Goal: Task Accomplishment & Management: Complete application form

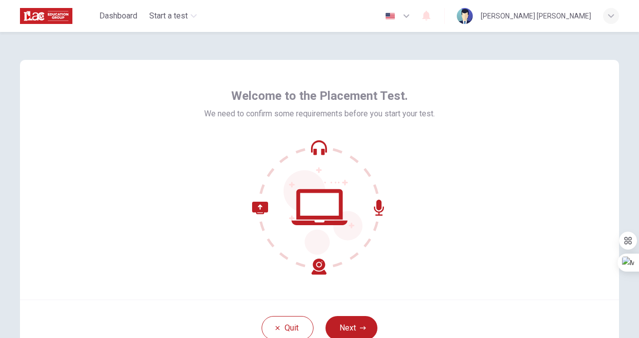
scroll to position [78, 0]
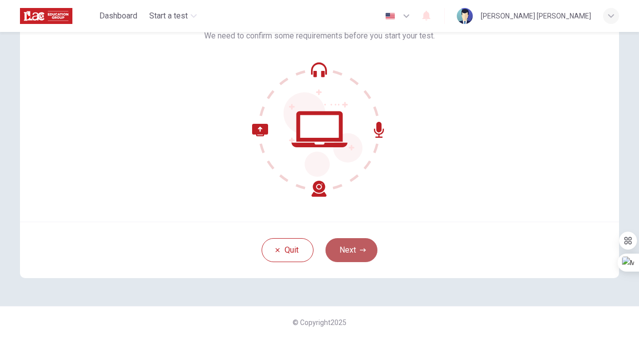
click at [355, 246] on button "Next" at bounding box center [352, 250] width 52 height 24
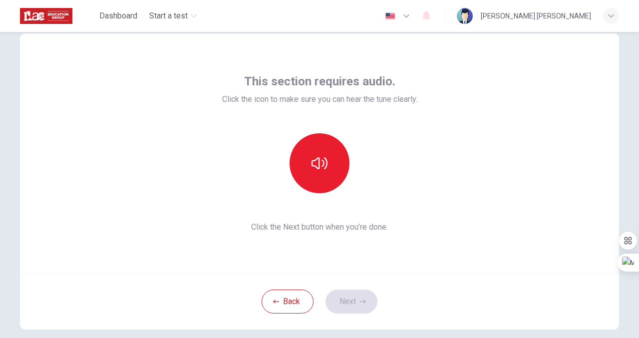
scroll to position [24, 0]
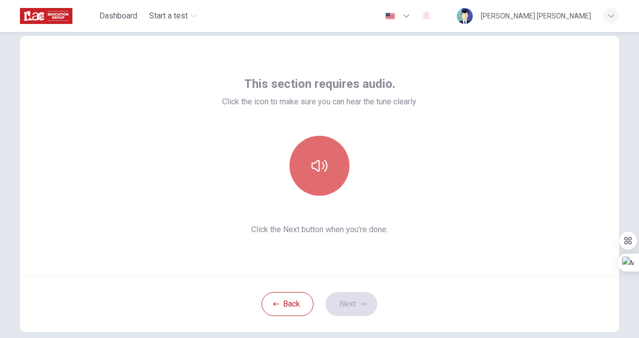
click at [330, 159] on button "button" at bounding box center [320, 166] width 60 height 60
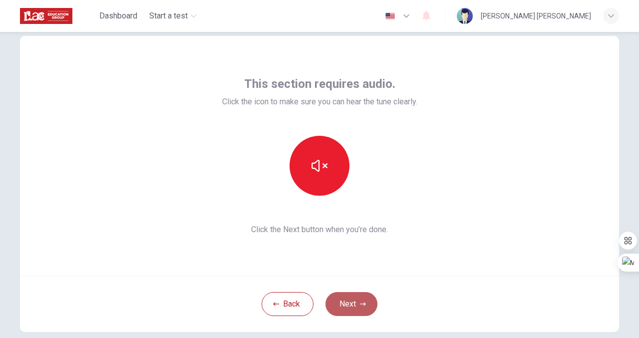
click at [349, 303] on button "Next" at bounding box center [352, 304] width 52 height 24
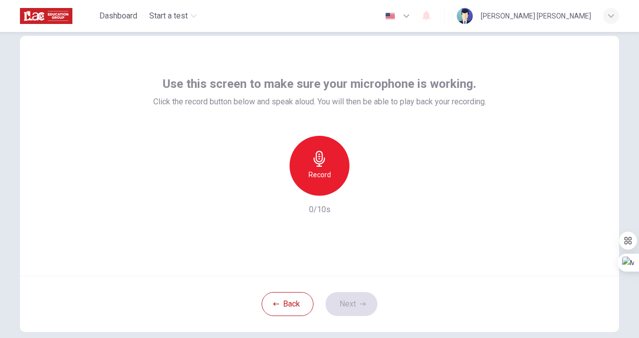
click at [323, 163] on icon "button" at bounding box center [320, 159] width 16 height 16
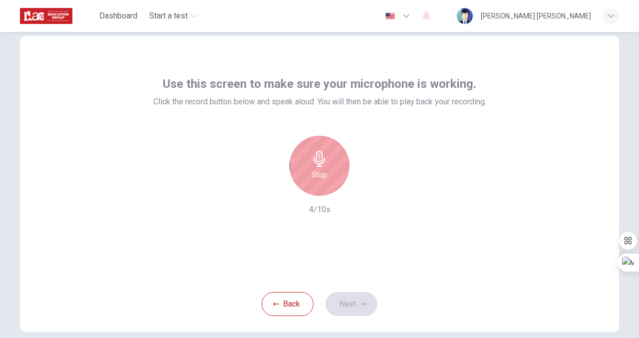
click at [329, 164] on div "Stop" at bounding box center [320, 166] width 60 height 60
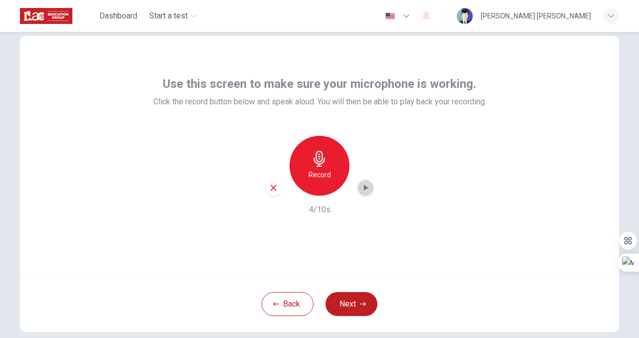
click at [363, 191] on icon "button" at bounding box center [365, 188] width 10 height 10
click at [345, 296] on button "Next" at bounding box center [352, 304] width 52 height 24
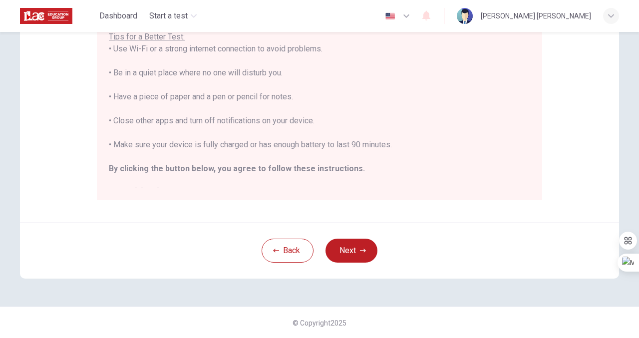
scroll to position [217, 0]
click at [357, 249] on button "Next" at bounding box center [352, 250] width 52 height 24
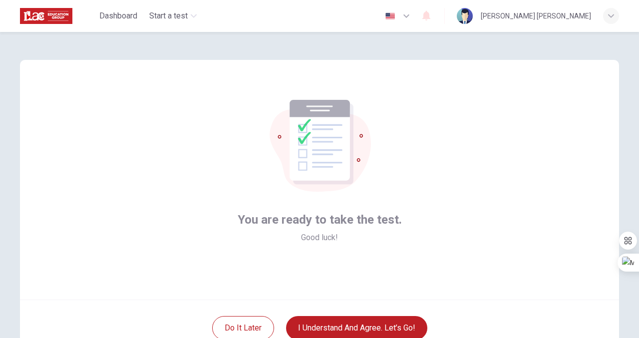
scroll to position [78, 0]
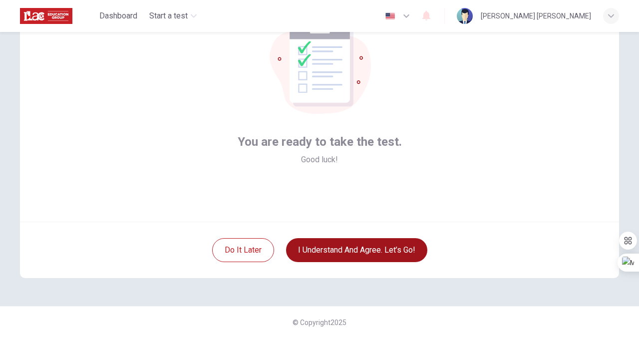
click at [376, 247] on button "I understand and agree. Let’s go!" at bounding box center [356, 250] width 141 height 24
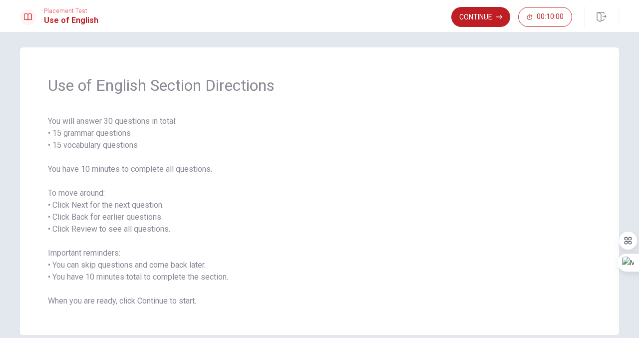
scroll to position [53, 0]
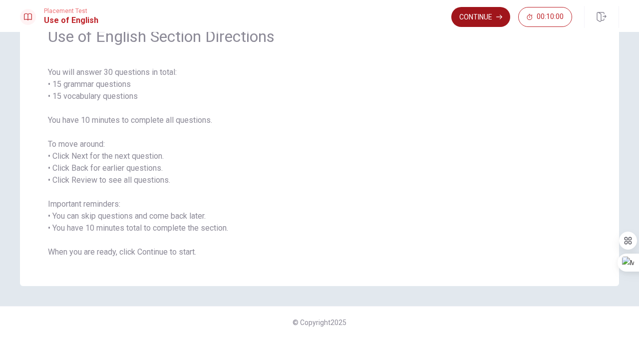
click at [489, 20] on button "Continue" at bounding box center [480, 17] width 59 height 20
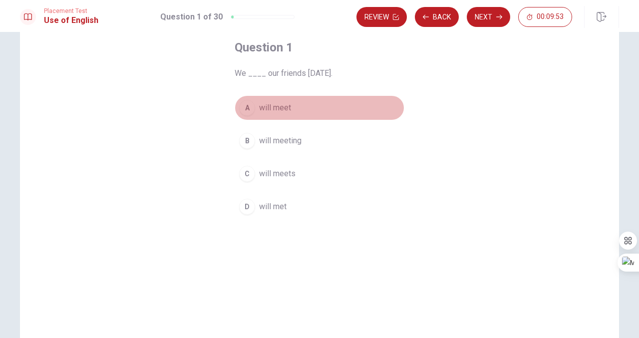
click at [286, 106] on span "will meet" at bounding box center [275, 108] width 32 height 12
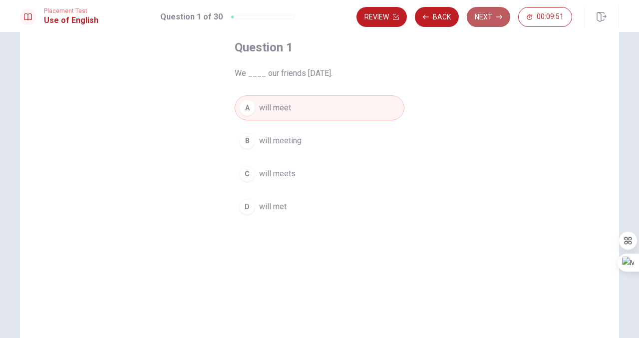
click at [485, 20] on button "Next" at bounding box center [488, 17] width 43 height 20
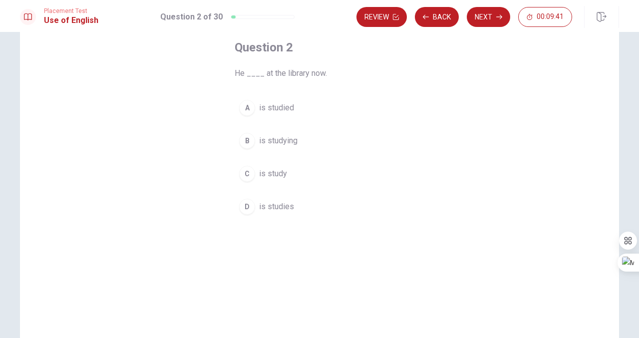
click at [283, 138] on span "is studying" at bounding box center [278, 141] width 38 height 12
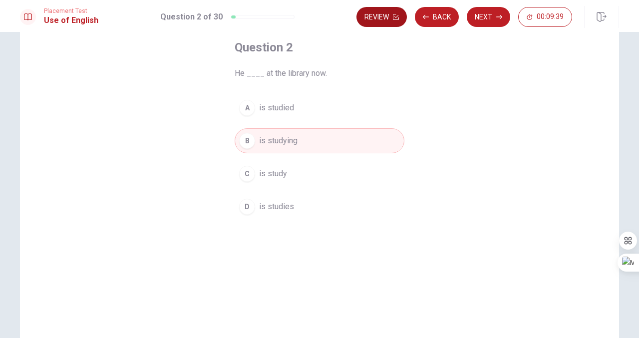
click at [393, 18] on icon "button" at bounding box center [396, 17] width 6 height 6
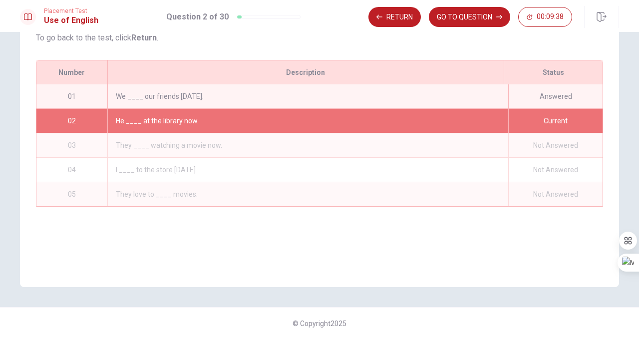
scroll to position [113, 0]
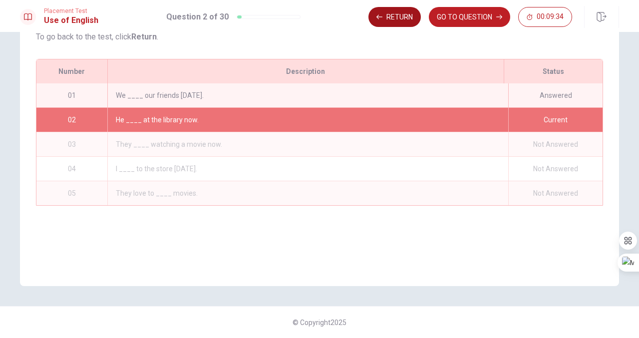
click at [394, 17] on button "Return" at bounding box center [394, 17] width 52 height 20
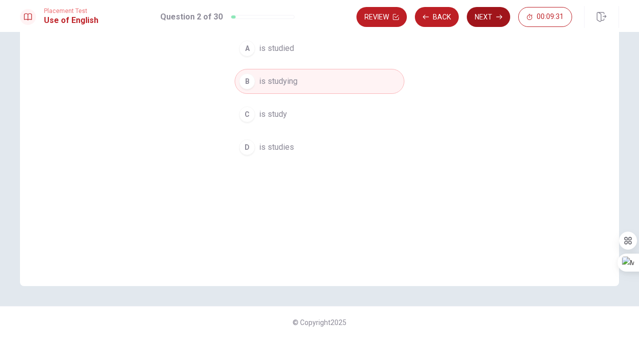
click at [494, 14] on button "Next" at bounding box center [488, 17] width 43 height 20
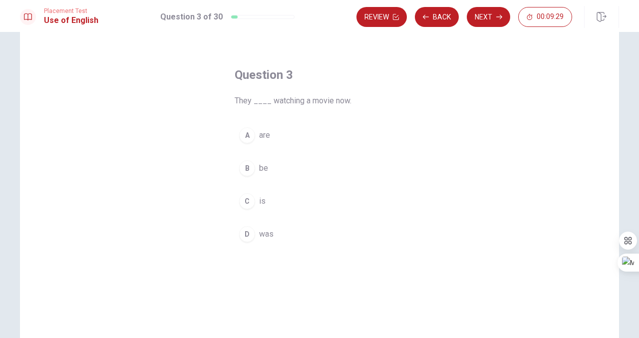
scroll to position [28, 0]
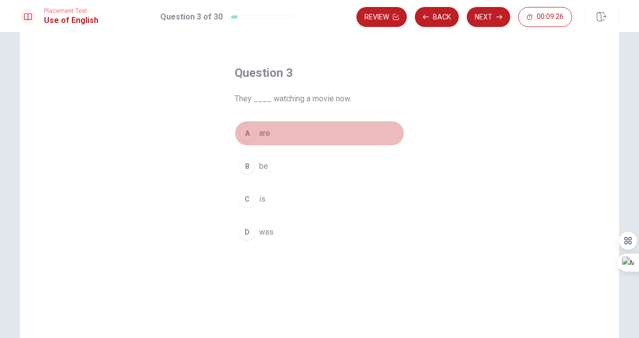
click at [262, 133] on span "are" at bounding box center [264, 133] width 11 height 12
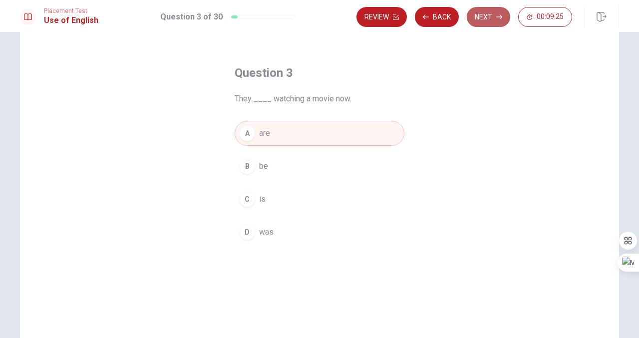
click at [478, 20] on button "Next" at bounding box center [488, 17] width 43 height 20
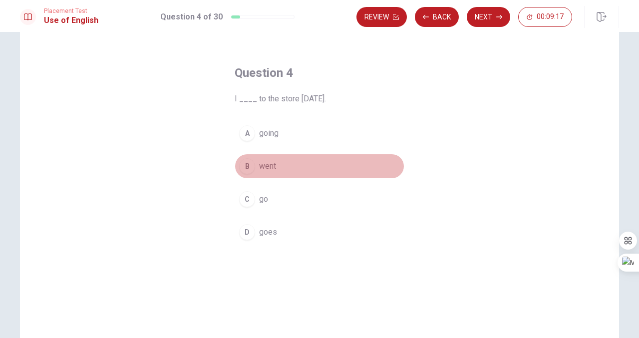
click at [268, 168] on span "went" at bounding box center [267, 166] width 17 height 12
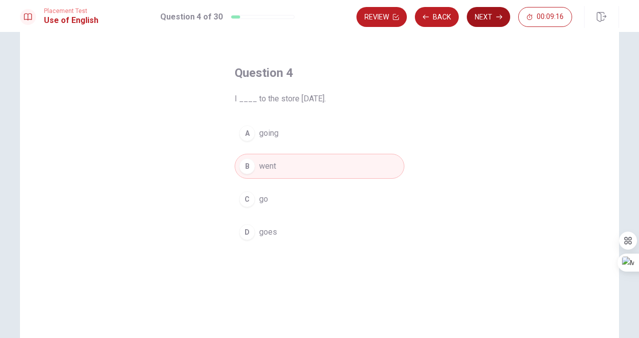
click at [479, 19] on button "Next" at bounding box center [488, 17] width 43 height 20
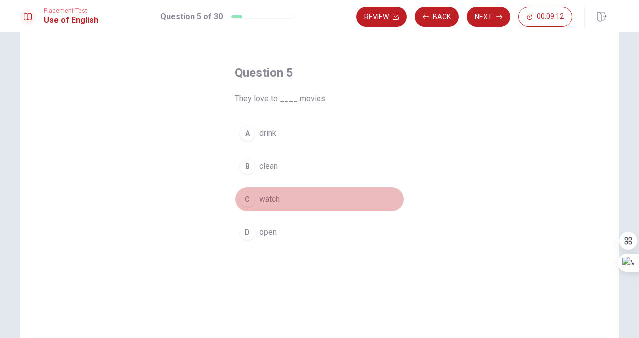
click at [263, 196] on span "watch" at bounding box center [269, 199] width 20 height 12
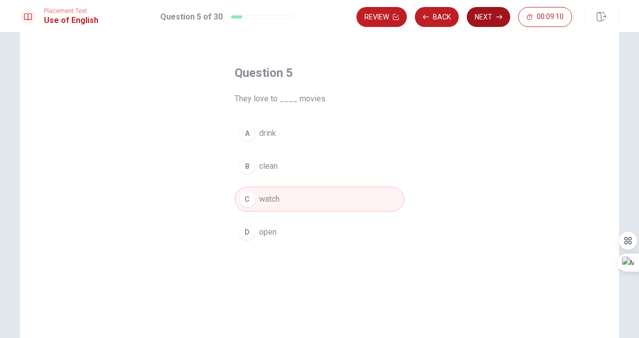
click at [487, 14] on button "Next" at bounding box center [488, 17] width 43 height 20
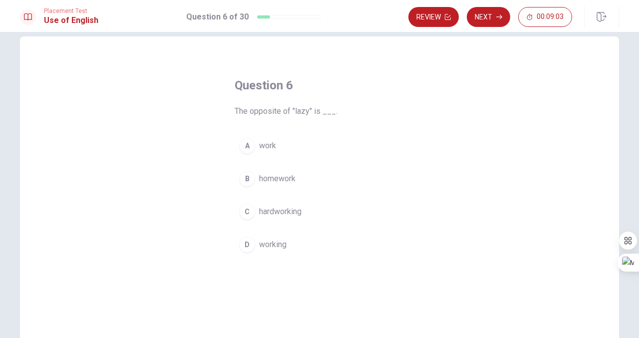
scroll to position [17, 0]
click at [269, 213] on span "hardworking" at bounding box center [280, 210] width 42 height 12
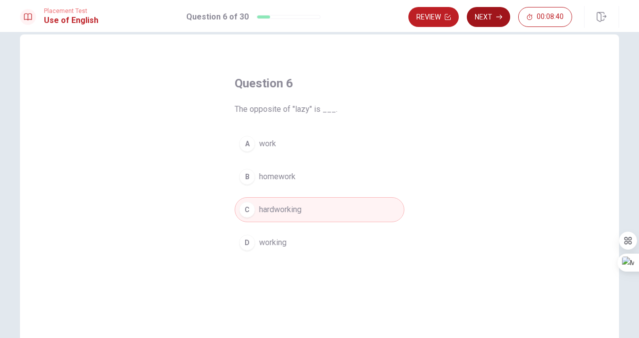
click at [498, 15] on icon "button" at bounding box center [499, 17] width 6 height 6
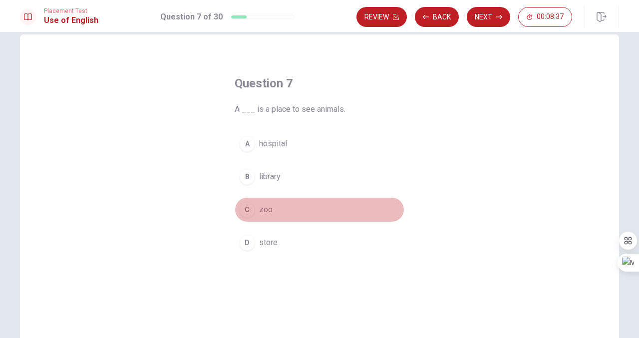
click at [262, 210] on span "zoo" at bounding box center [265, 210] width 13 height 12
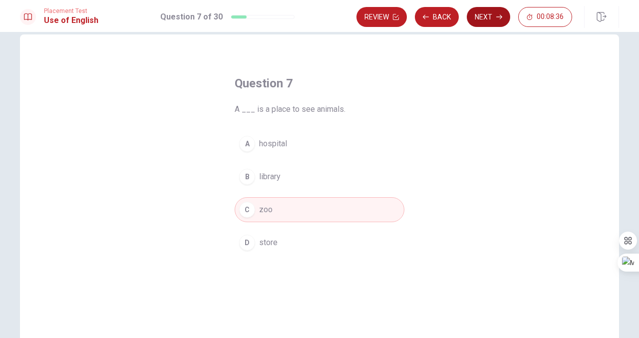
click at [472, 14] on button "Next" at bounding box center [488, 17] width 43 height 20
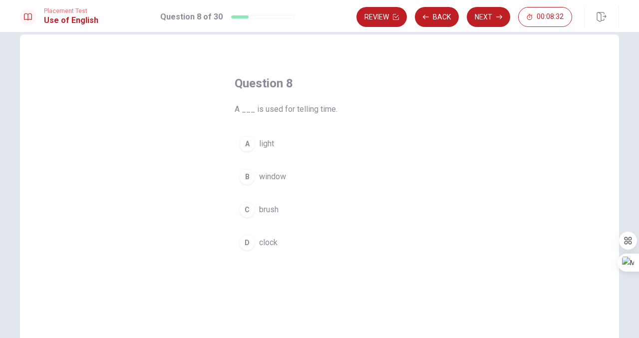
click at [269, 242] on span "clock" at bounding box center [268, 243] width 18 height 12
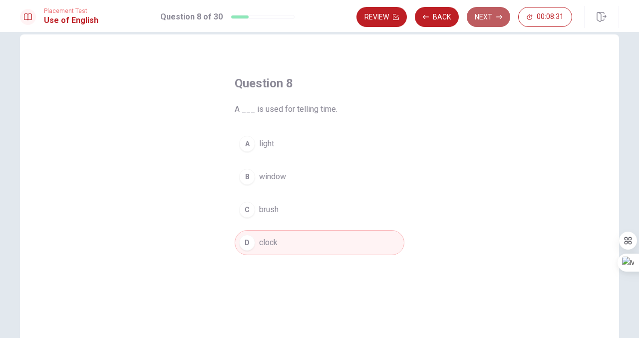
click at [485, 15] on button "Next" at bounding box center [488, 17] width 43 height 20
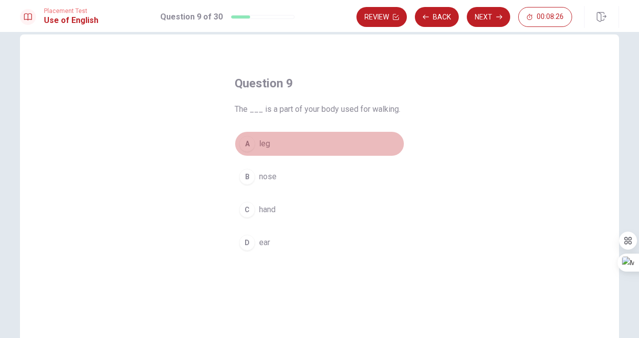
click at [266, 142] on span "leg" at bounding box center [264, 144] width 11 height 12
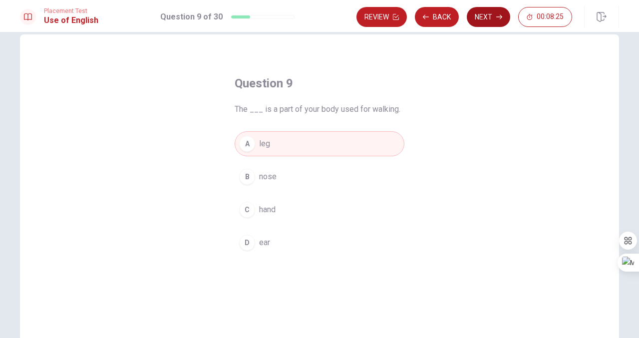
click at [483, 13] on button "Next" at bounding box center [488, 17] width 43 height 20
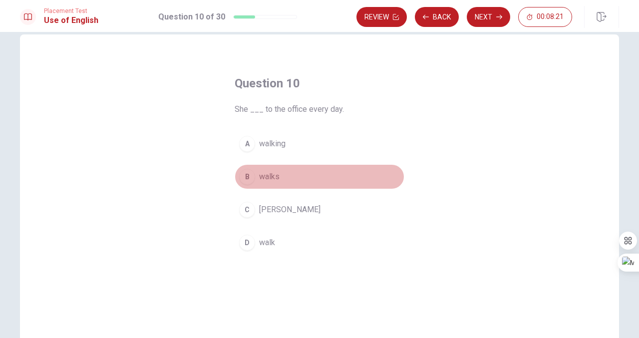
click at [269, 178] on span "walks" at bounding box center [269, 177] width 20 height 12
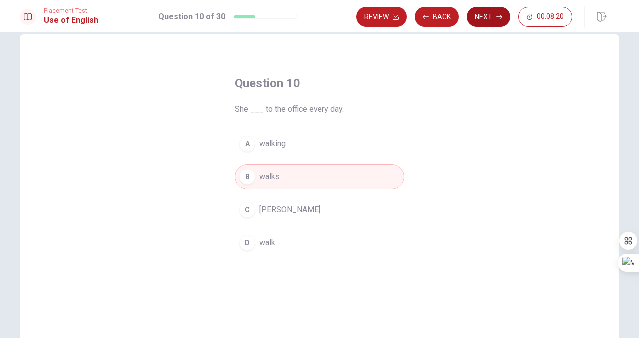
click at [491, 18] on button "Next" at bounding box center [488, 17] width 43 height 20
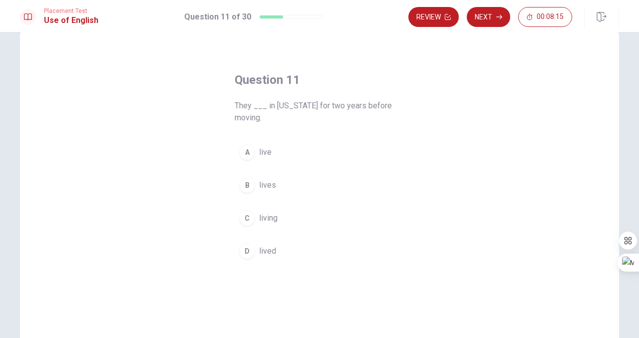
scroll to position [24, 0]
click at [266, 248] on span "lived" at bounding box center [267, 248] width 17 height 12
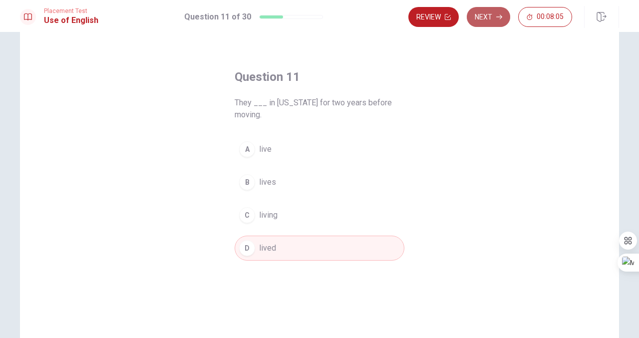
click at [489, 18] on button "Next" at bounding box center [488, 17] width 43 height 20
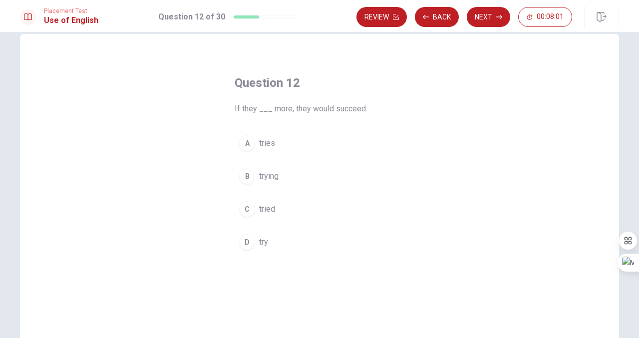
scroll to position [16, 0]
click at [261, 245] on span "try" at bounding box center [263, 244] width 9 height 12
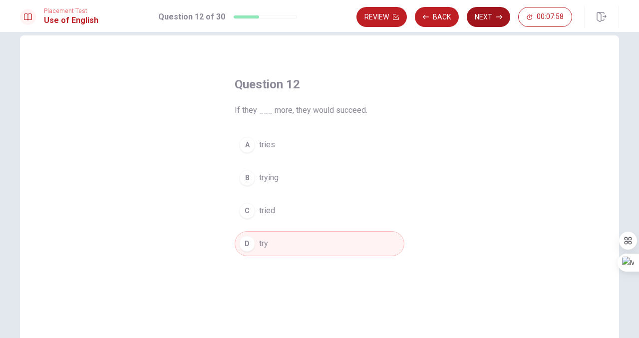
click at [488, 15] on button "Next" at bounding box center [488, 17] width 43 height 20
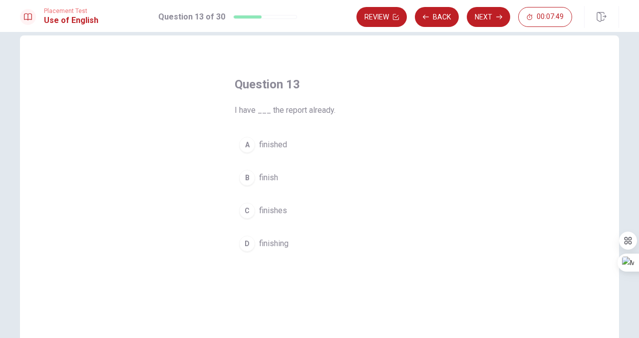
click at [282, 144] on span "finished" at bounding box center [273, 145] width 28 height 12
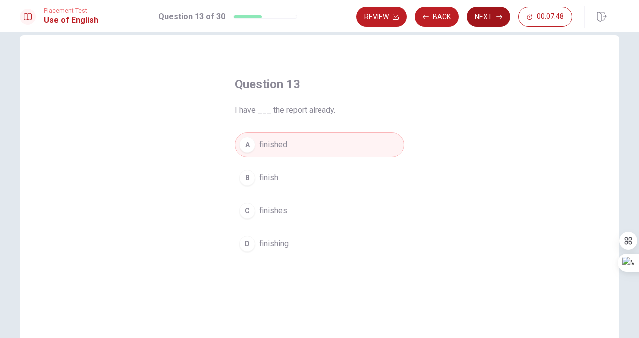
click at [474, 20] on button "Next" at bounding box center [488, 17] width 43 height 20
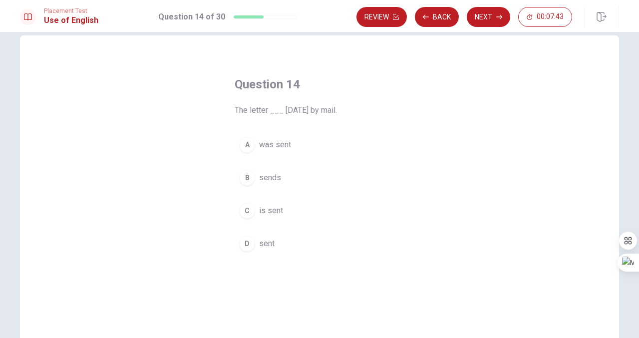
click at [278, 147] on span "was sent" at bounding box center [275, 145] width 32 height 12
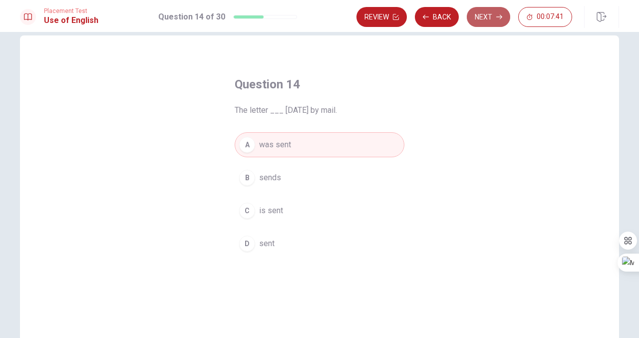
click at [486, 17] on button "Next" at bounding box center [488, 17] width 43 height 20
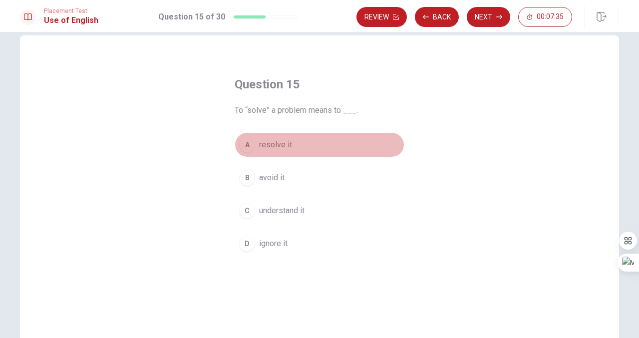
click at [291, 144] on button "A resolve it" at bounding box center [320, 144] width 170 height 25
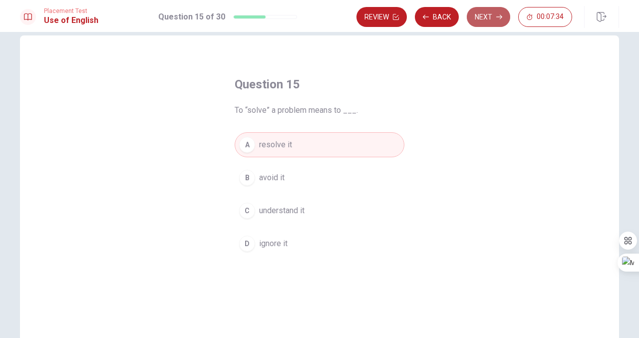
click at [490, 14] on button "Next" at bounding box center [488, 17] width 43 height 20
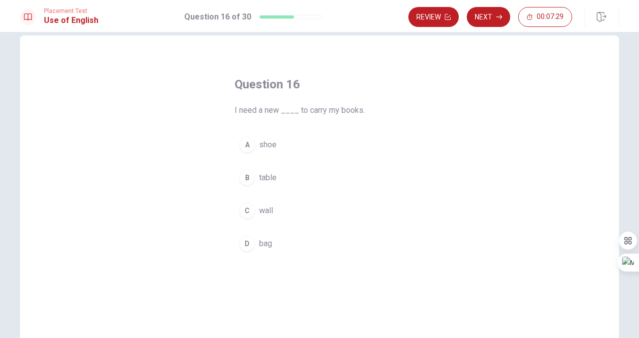
scroll to position [19, 0]
click at [264, 243] on span "bag" at bounding box center [265, 241] width 13 height 12
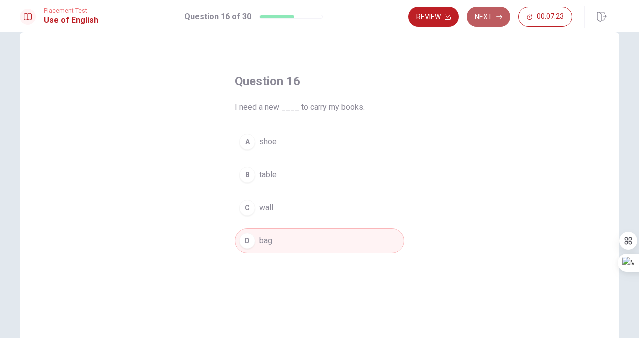
click at [498, 14] on icon "button" at bounding box center [499, 17] width 6 height 6
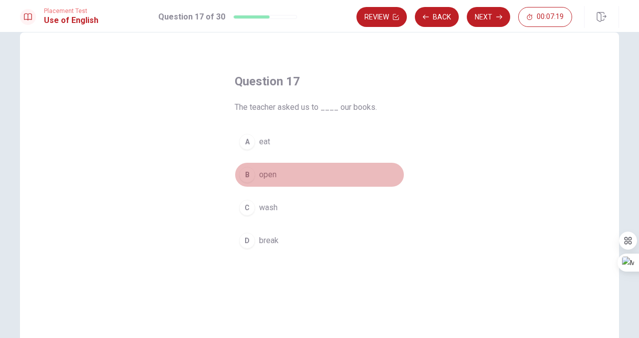
click at [272, 174] on span "open" at bounding box center [267, 175] width 17 height 12
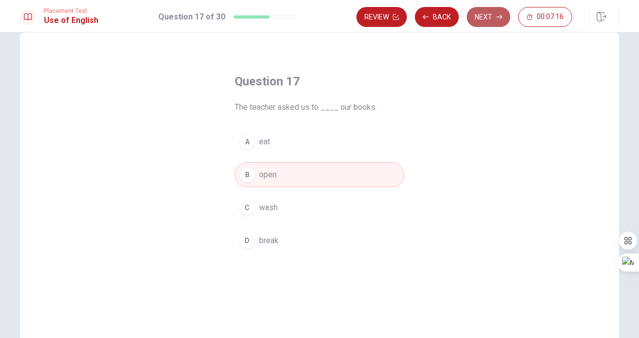
click at [489, 16] on button "Next" at bounding box center [488, 17] width 43 height 20
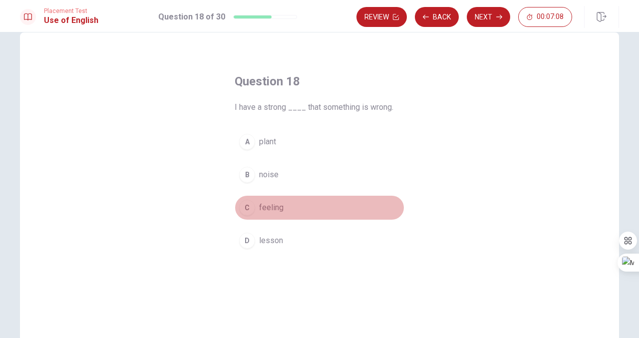
click at [267, 207] on span "feeling" at bounding box center [271, 208] width 24 height 12
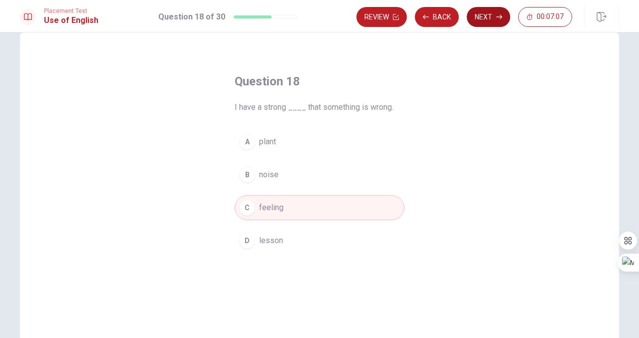
click at [484, 13] on button "Next" at bounding box center [488, 17] width 43 height 20
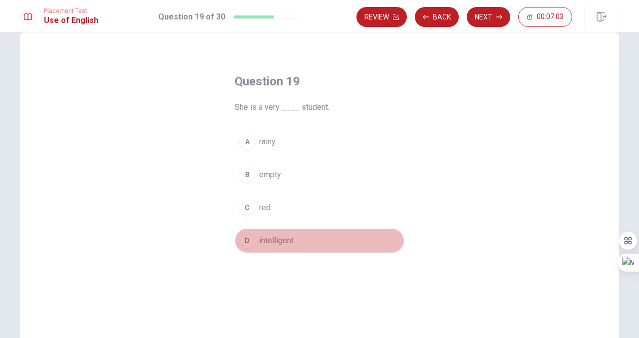
click at [263, 235] on span "intelligent" at bounding box center [276, 241] width 34 height 12
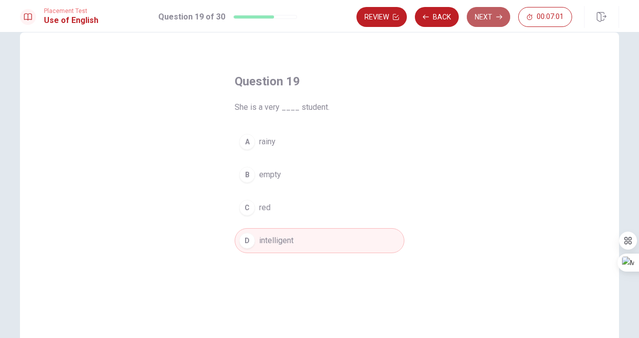
click at [492, 15] on button "Next" at bounding box center [488, 17] width 43 height 20
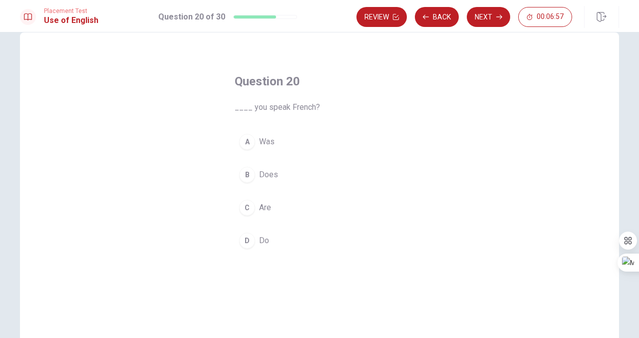
click at [266, 246] on span "Do" at bounding box center [264, 241] width 10 height 12
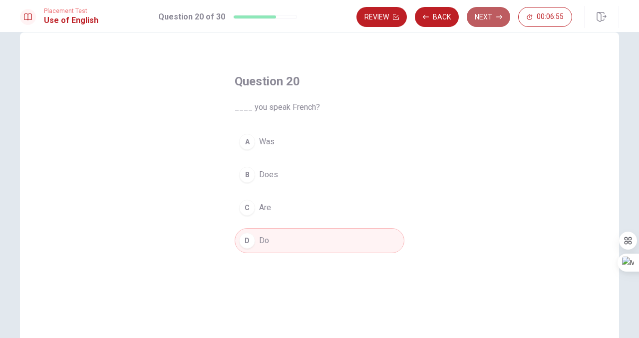
click at [488, 20] on button "Next" at bounding box center [488, 17] width 43 height 20
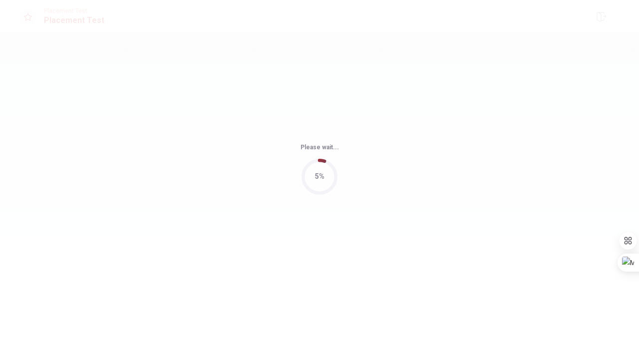
scroll to position [0, 0]
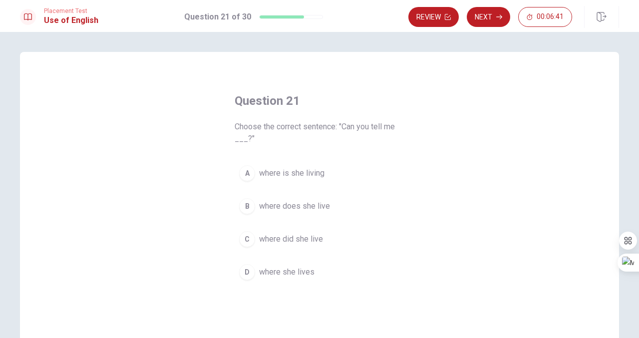
click at [306, 206] on span "where does she live" at bounding box center [294, 206] width 71 height 12
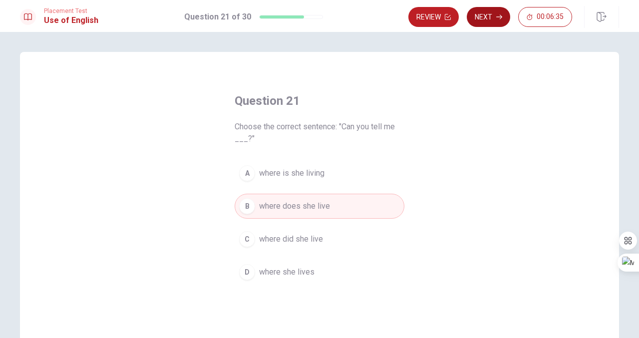
click at [487, 16] on button "Next" at bounding box center [488, 17] width 43 height 20
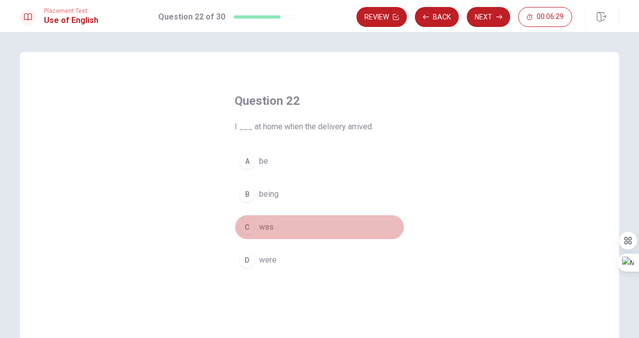
click at [266, 231] on span "was" at bounding box center [266, 227] width 14 height 12
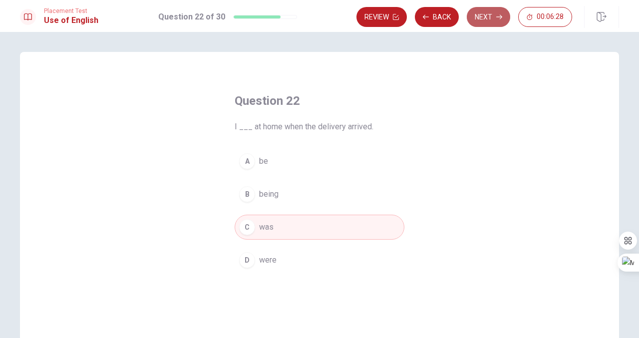
click at [483, 19] on button "Next" at bounding box center [488, 17] width 43 height 20
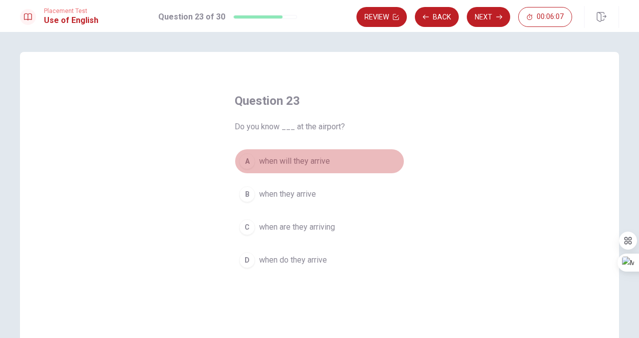
click at [316, 164] on span "when will they arrive" at bounding box center [294, 161] width 71 height 12
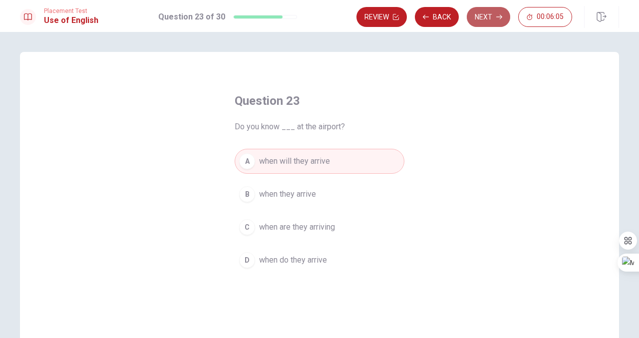
click at [494, 17] on button "Next" at bounding box center [488, 17] width 43 height 20
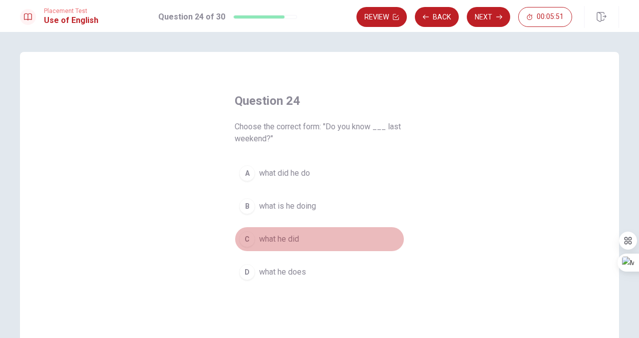
click at [291, 239] on span "what he did" at bounding box center [279, 239] width 40 height 12
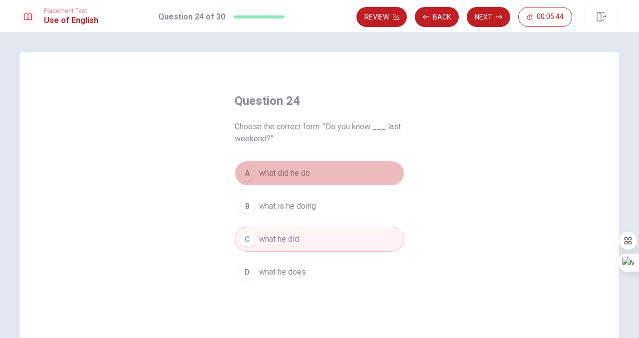
click at [306, 173] on span "what did he do" at bounding box center [284, 173] width 51 height 12
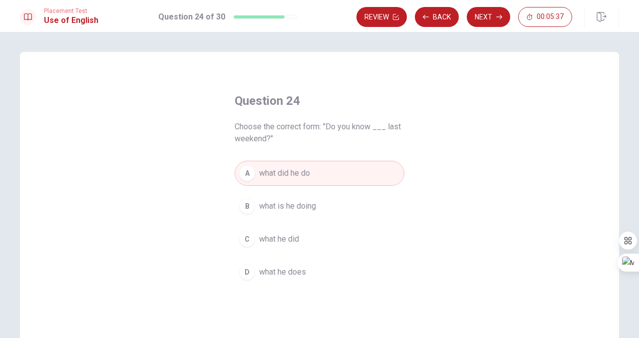
click at [297, 239] on span "what he did" at bounding box center [279, 239] width 40 height 12
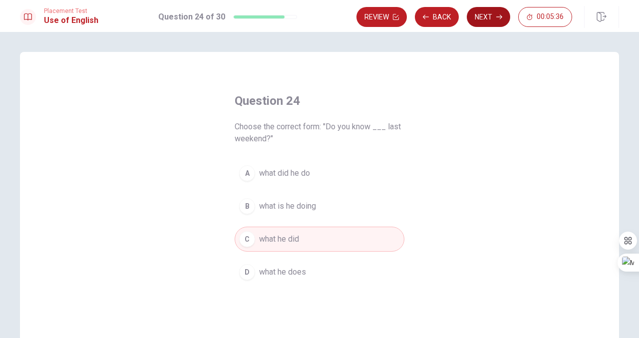
click at [484, 19] on button "Next" at bounding box center [488, 17] width 43 height 20
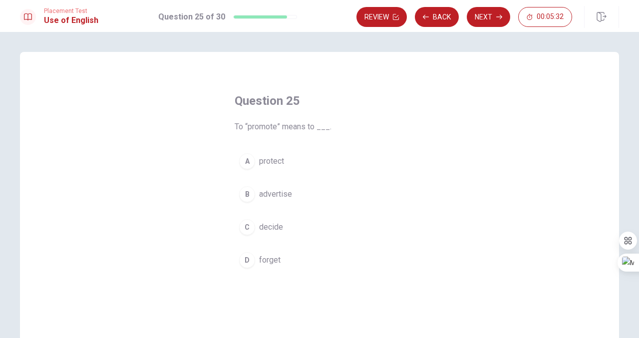
click at [280, 195] on span "advertise" at bounding box center [275, 194] width 33 height 12
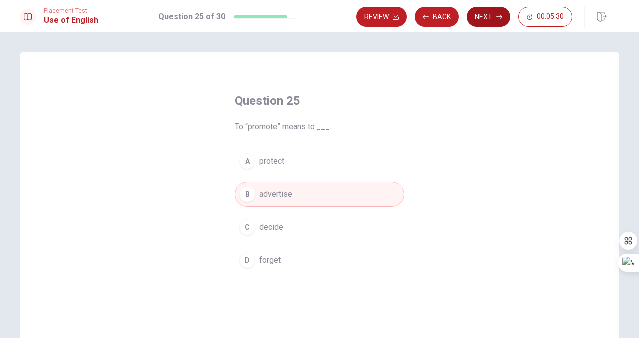
click at [491, 15] on button "Next" at bounding box center [488, 17] width 43 height 20
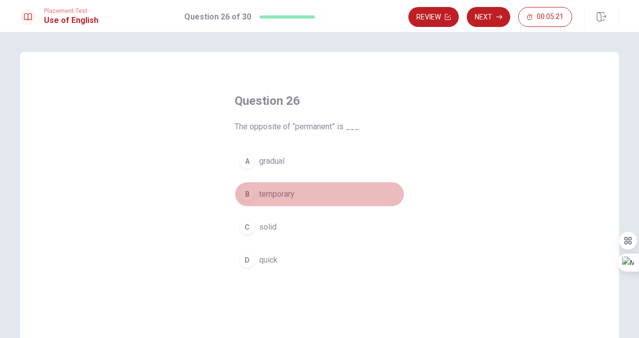
click at [287, 192] on span "temporary" at bounding box center [276, 194] width 35 height 12
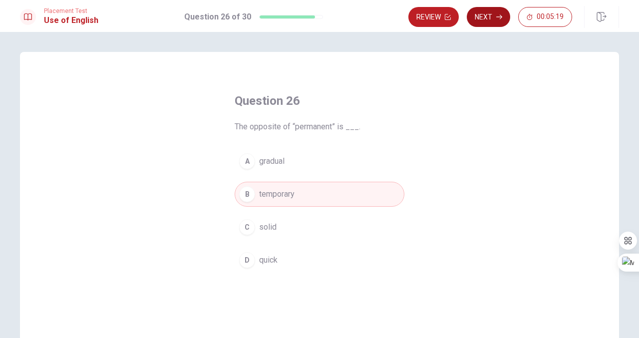
click at [491, 18] on button "Next" at bounding box center [488, 17] width 43 height 20
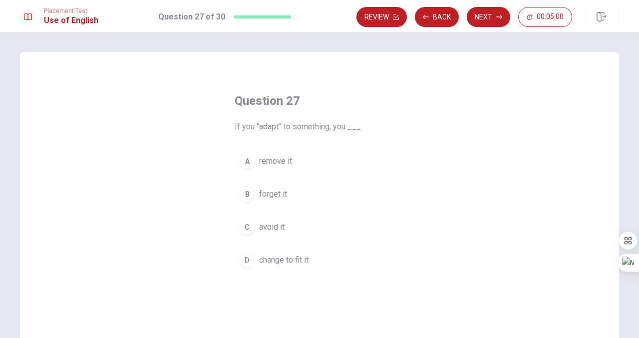
click at [277, 263] on span "change to fit it" at bounding box center [283, 260] width 49 height 12
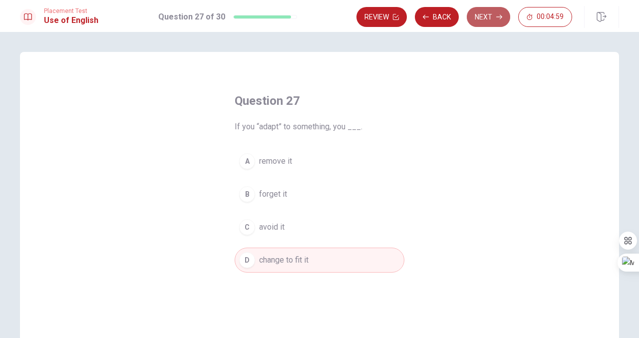
click at [498, 17] on icon "button" at bounding box center [499, 17] width 6 height 6
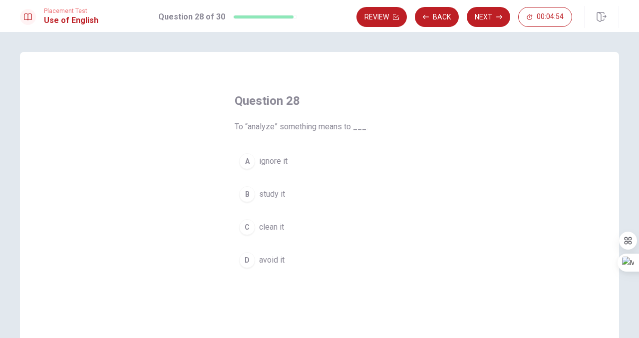
click at [281, 193] on span "study it" at bounding box center [272, 194] width 26 height 12
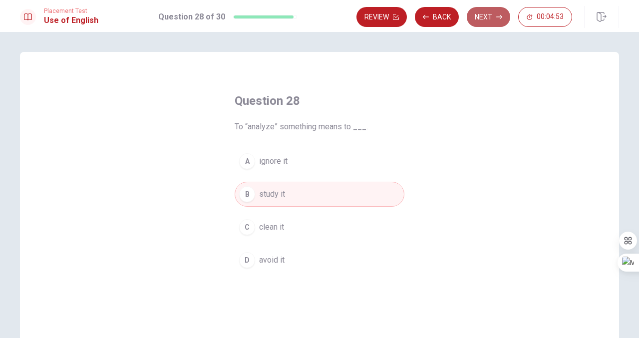
click at [485, 17] on button "Next" at bounding box center [488, 17] width 43 height 20
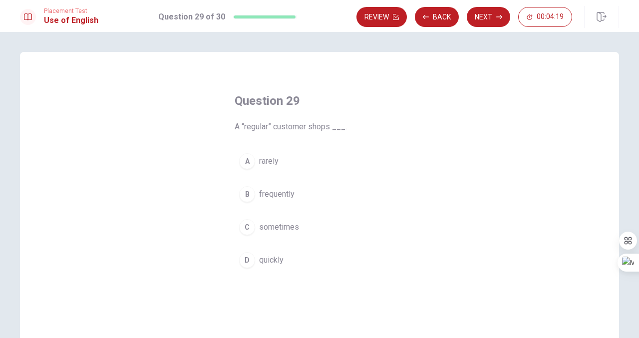
click at [279, 227] on span "sometimes" at bounding box center [279, 227] width 40 height 12
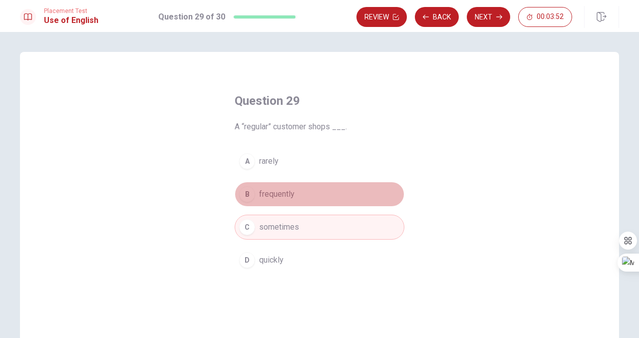
click at [314, 198] on button "B frequently" at bounding box center [320, 194] width 170 height 25
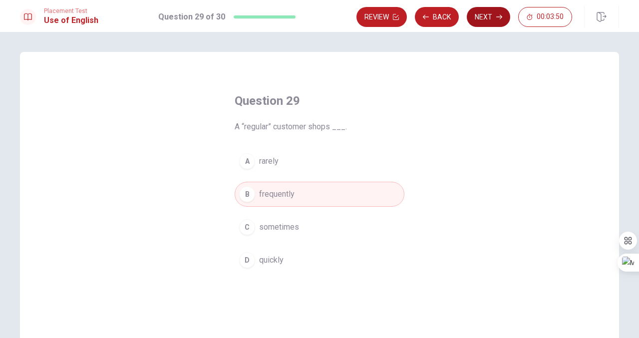
click at [486, 19] on button "Next" at bounding box center [488, 17] width 43 height 20
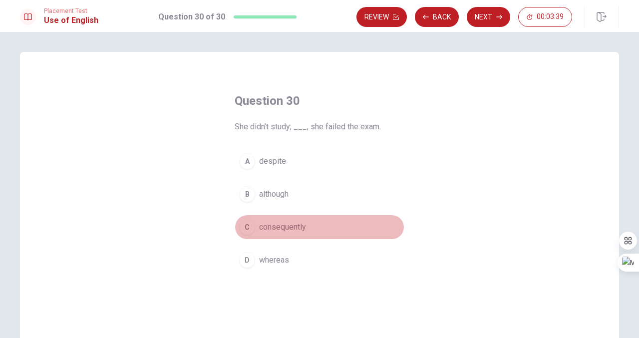
click at [288, 229] on span "consequently" at bounding box center [282, 227] width 47 height 12
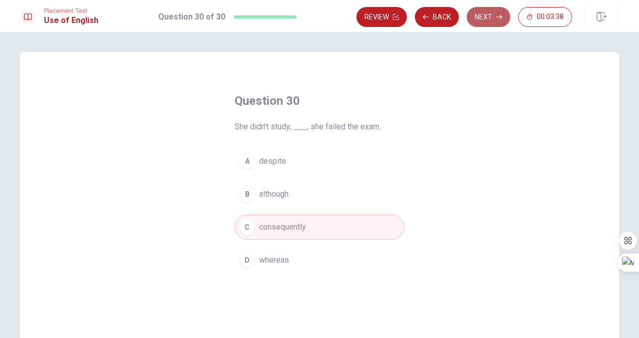
click at [490, 18] on button "Next" at bounding box center [488, 17] width 43 height 20
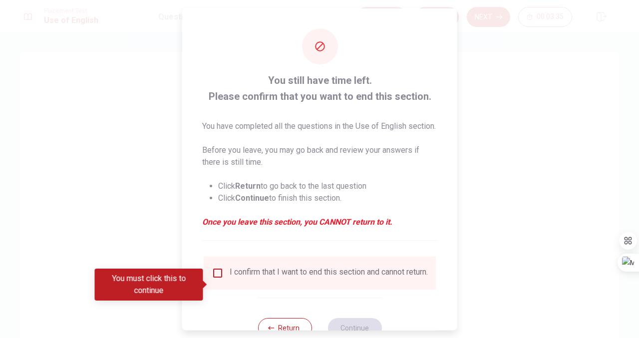
click at [212, 279] on input "You must click this to continue" at bounding box center [218, 273] width 12 height 12
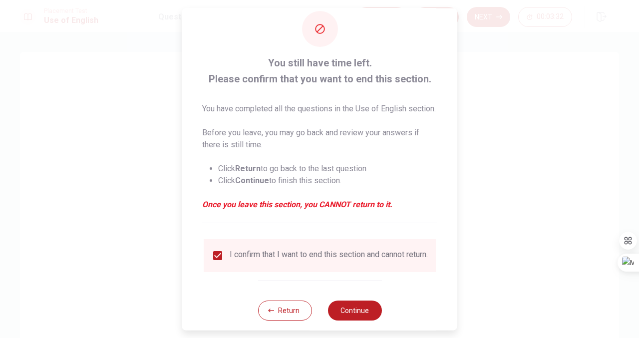
scroll to position [46, 0]
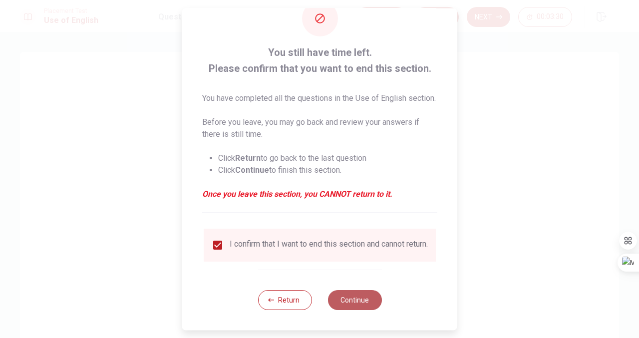
click at [352, 301] on button "Continue" at bounding box center [354, 300] width 54 height 20
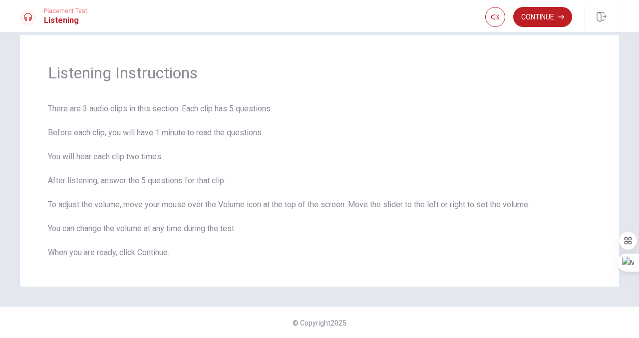
scroll to position [17, 0]
click at [551, 22] on button "Continue" at bounding box center [542, 17] width 59 height 20
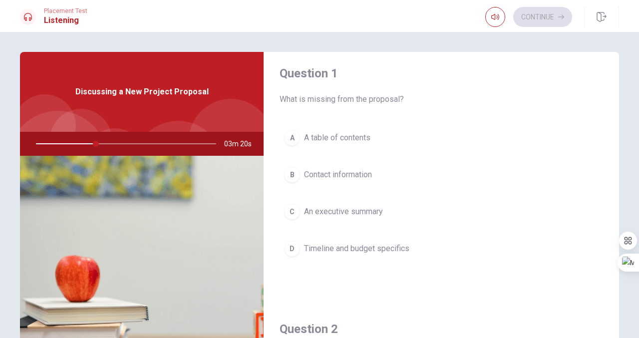
scroll to position [6, 0]
click at [382, 247] on span "Timeline and budget specifics" at bounding box center [356, 249] width 105 height 12
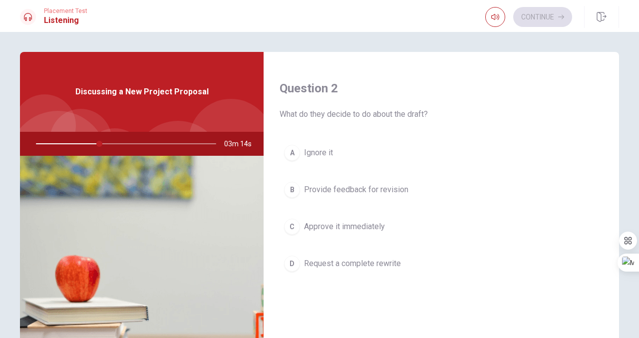
scroll to position [255, 0]
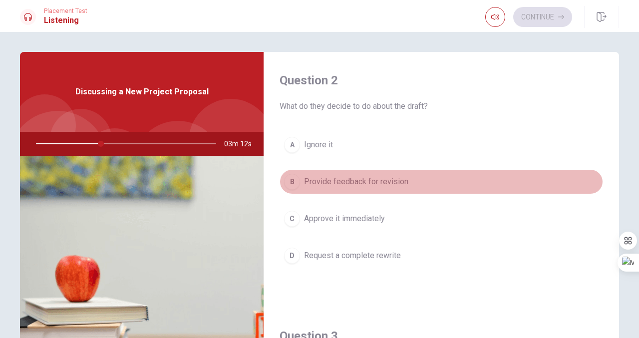
click at [395, 182] on span "Provide feedback for revision" at bounding box center [356, 182] width 104 height 12
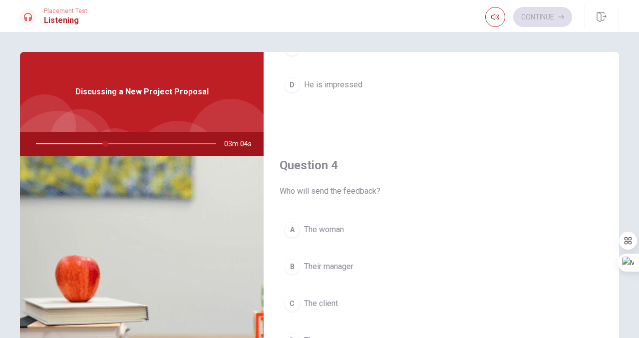
scroll to position [711, 0]
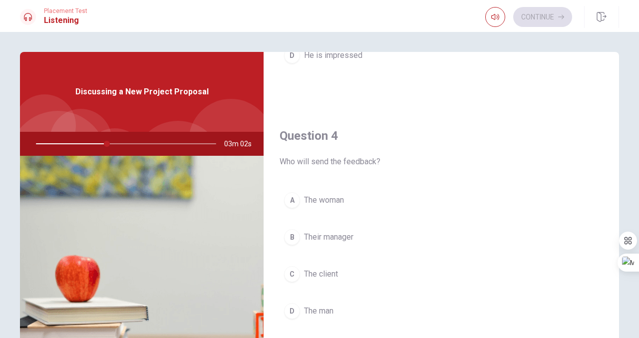
click at [341, 200] on span "The woman" at bounding box center [324, 200] width 40 height 12
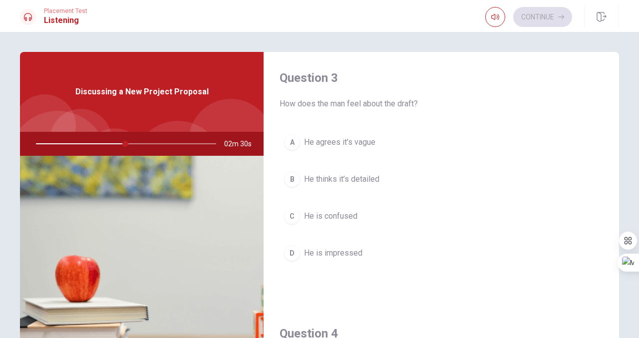
scroll to position [522, 0]
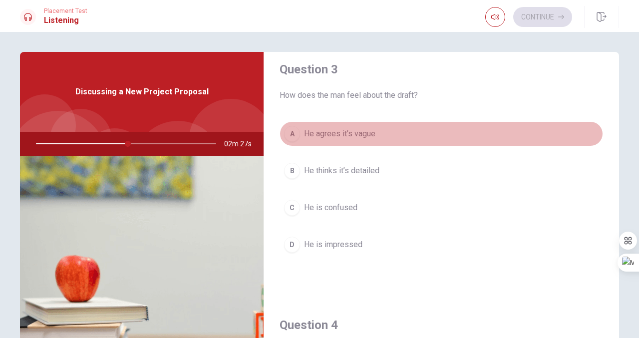
click at [367, 136] on span "He agrees it’s vague" at bounding box center [339, 134] width 71 height 12
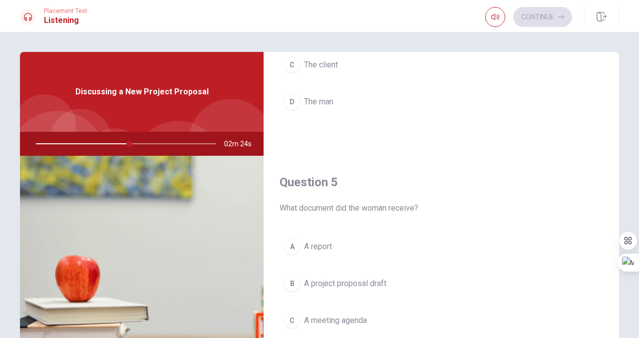
scroll to position [931, 0]
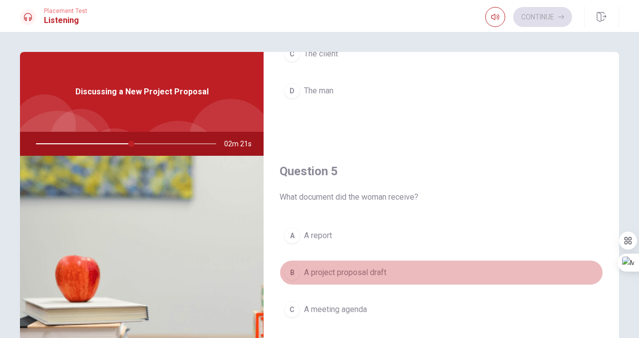
click at [362, 276] on span "A project proposal draft" at bounding box center [345, 273] width 82 height 12
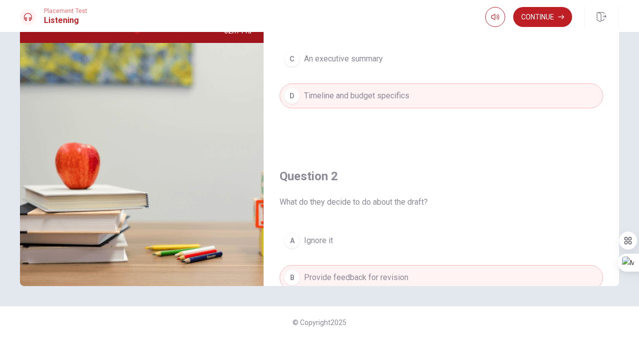
scroll to position [32, 0]
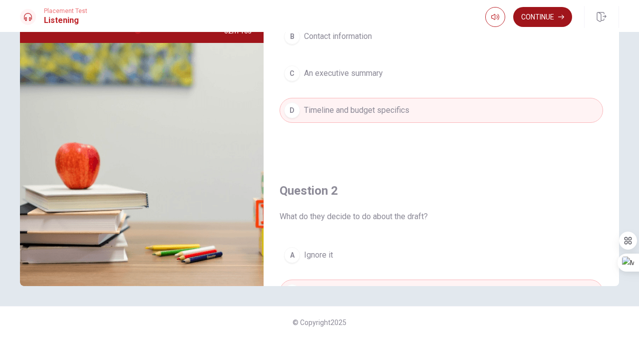
click at [534, 22] on button "Continue" at bounding box center [542, 17] width 59 height 20
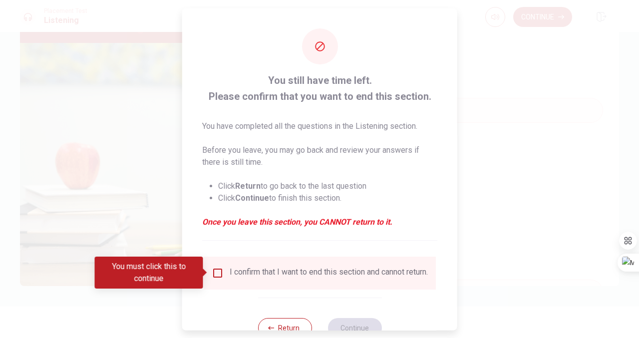
click at [484, 124] on div at bounding box center [319, 169] width 639 height 338
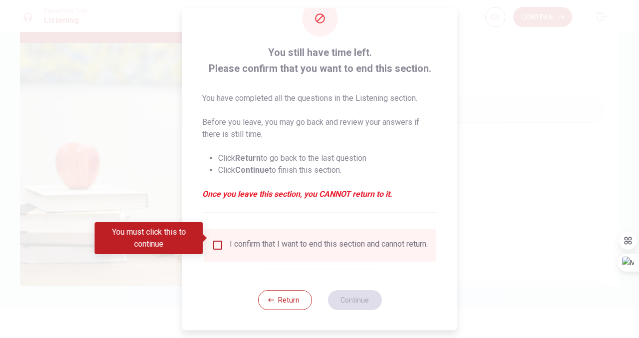
scroll to position [34, 0]
click at [290, 298] on button "Return" at bounding box center [285, 300] width 54 height 20
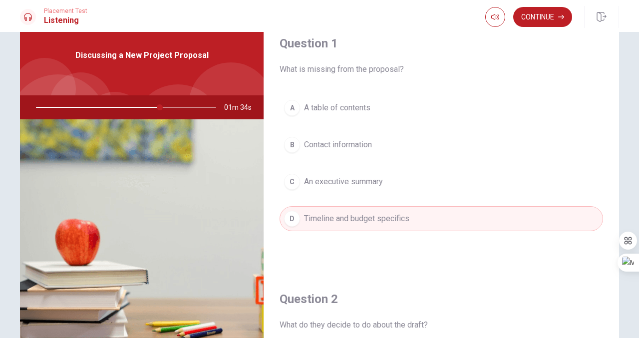
scroll to position [0, 0]
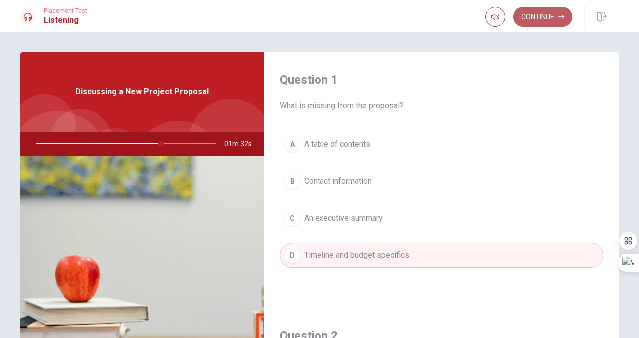
click at [533, 15] on button "Continue" at bounding box center [542, 17] width 59 height 20
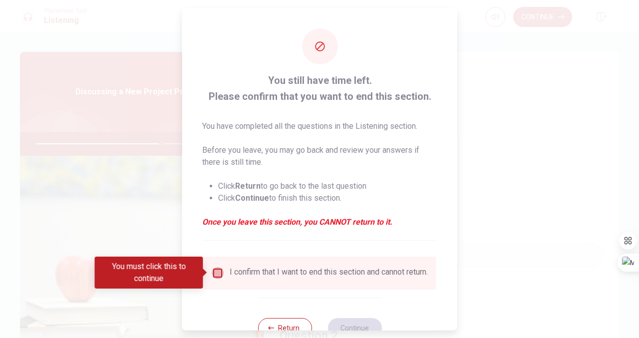
click at [218, 274] on input "You must click this to continue" at bounding box center [218, 273] width 12 height 12
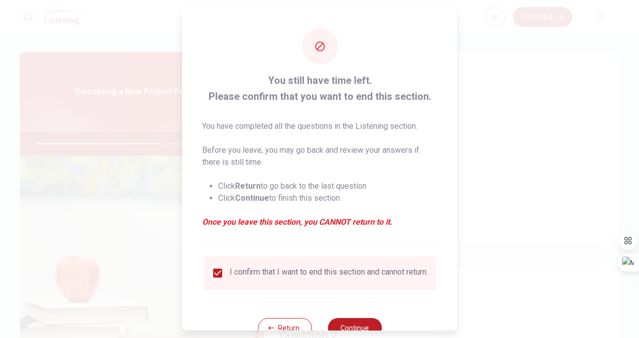
scroll to position [34, 0]
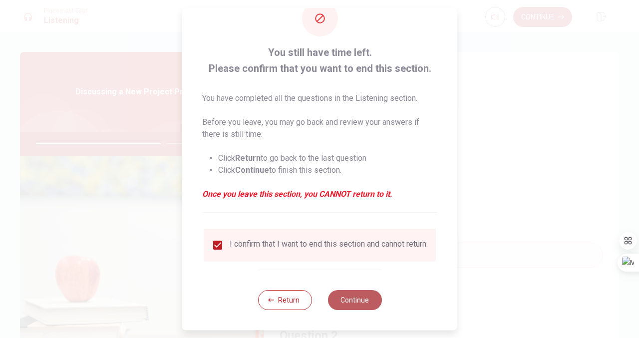
click at [341, 293] on button "Continue" at bounding box center [354, 300] width 54 height 20
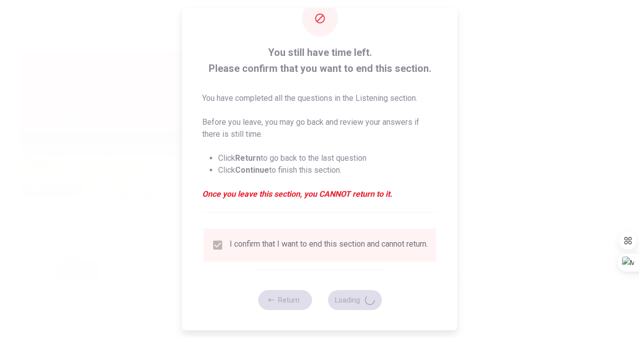
type input "72"
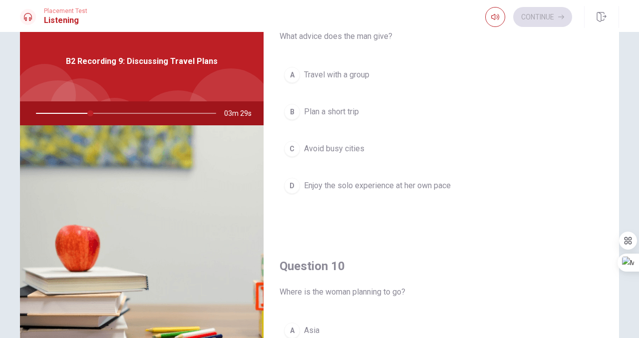
scroll to position [931, 0]
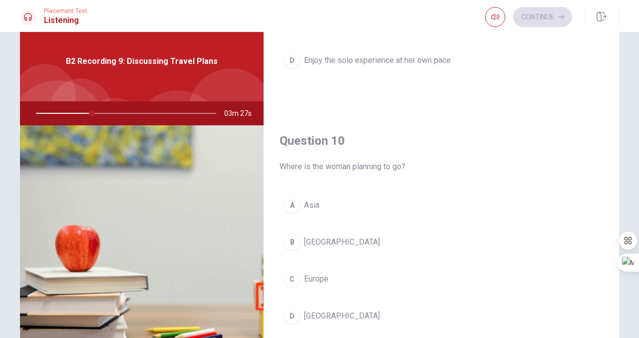
click at [321, 278] on span "Europe" at bounding box center [316, 279] width 24 height 12
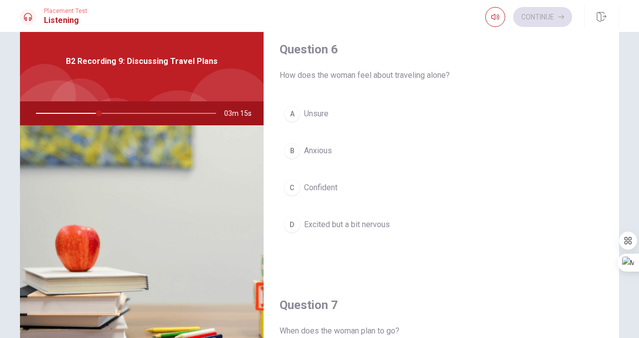
scroll to position [0, 0]
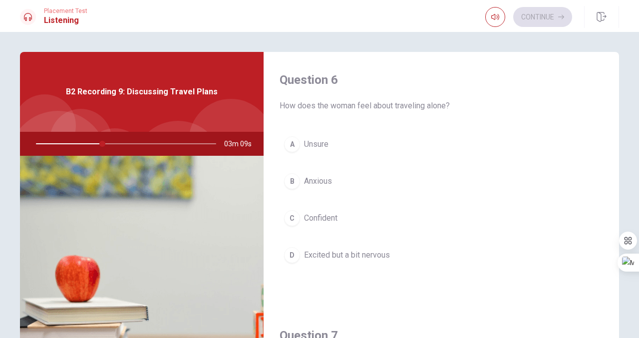
click at [341, 254] on span "Excited but a bit nervous" at bounding box center [347, 255] width 86 height 12
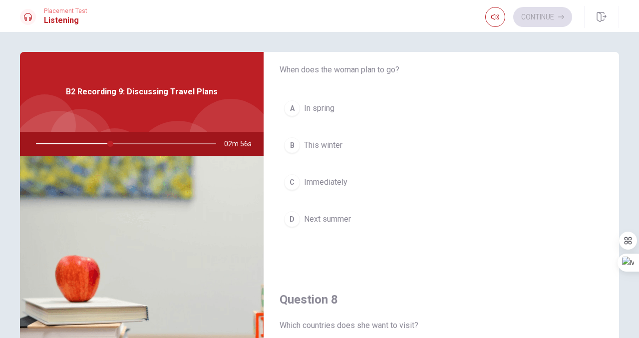
scroll to position [291, 0]
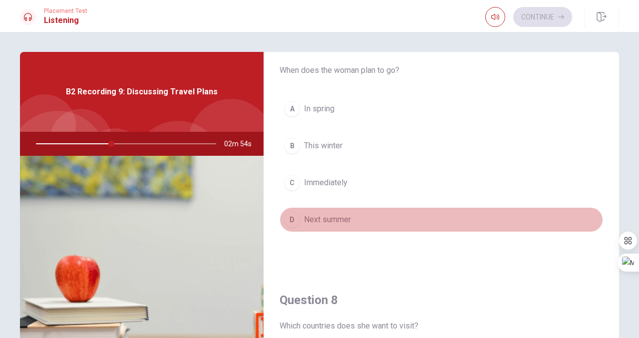
click at [338, 223] on span "Next summer" at bounding box center [327, 220] width 47 height 12
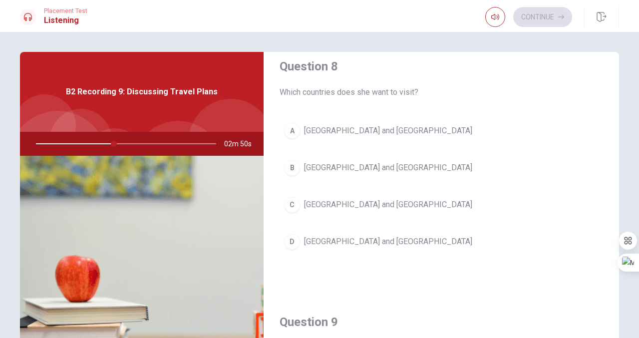
scroll to position [527, 0]
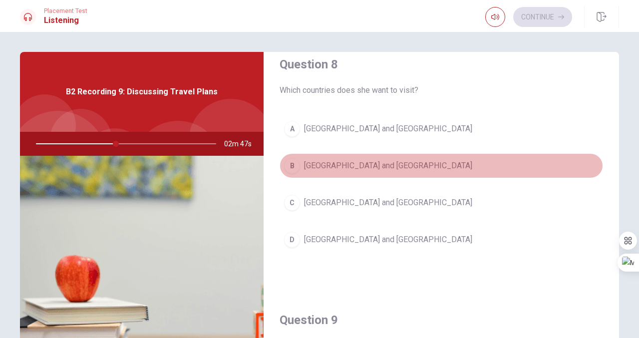
click at [348, 168] on span "[GEOGRAPHIC_DATA] and [GEOGRAPHIC_DATA]" at bounding box center [388, 166] width 168 height 12
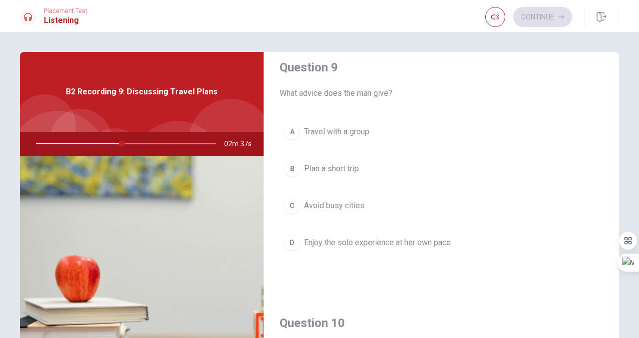
scroll to position [804, 0]
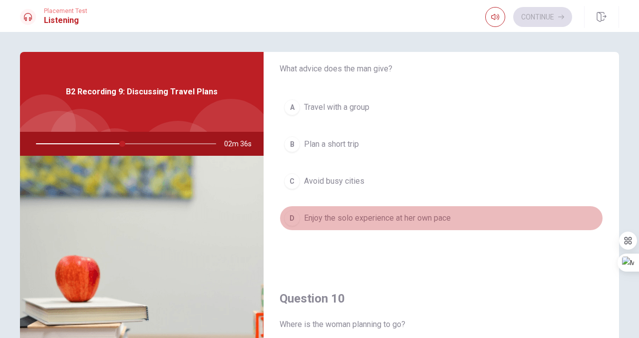
click at [380, 219] on span "Enjoy the solo experience at her own pace" at bounding box center [377, 218] width 147 height 12
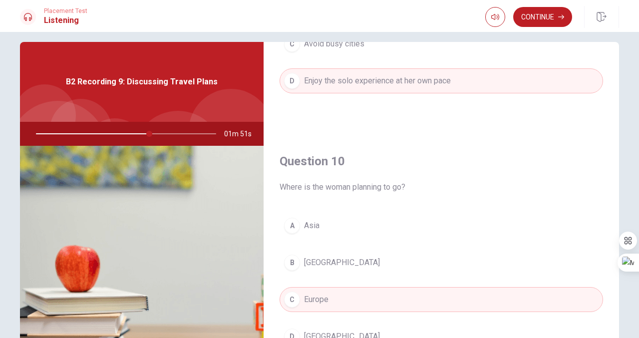
scroll to position [113, 0]
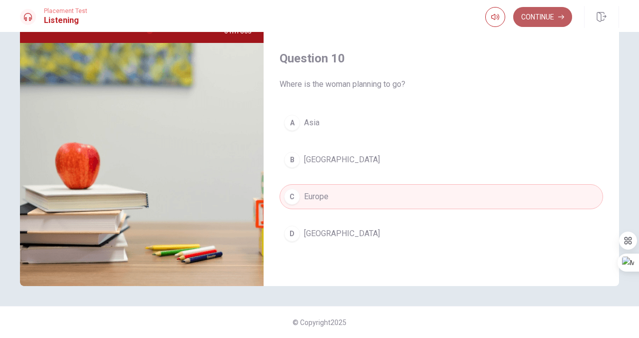
click at [550, 9] on button "Continue" at bounding box center [542, 17] width 59 height 20
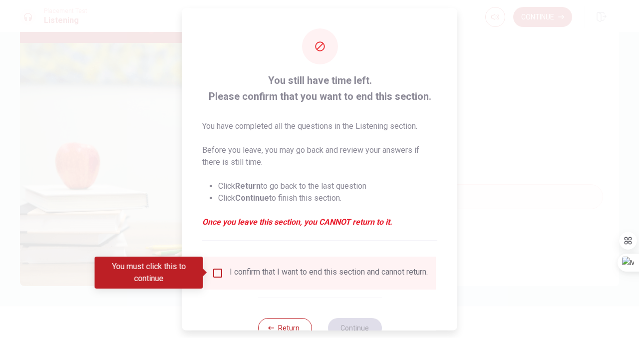
click at [220, 271] on input "You must click this to continue" at bounding box center [218, 273] width 12 height 12
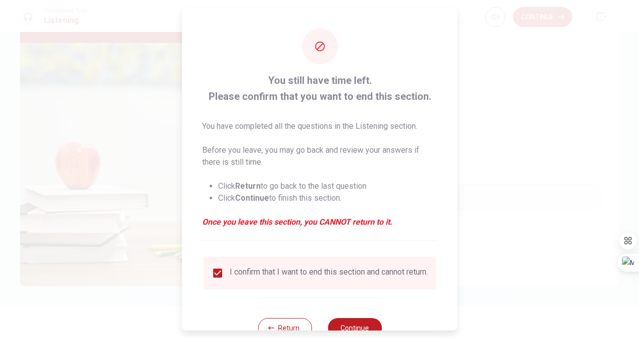
scroll to position [34, 0]
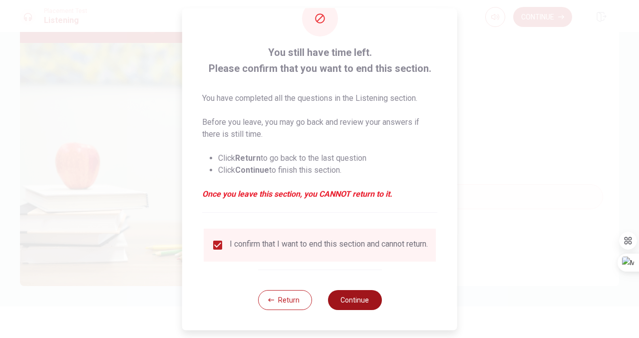
click at [334, 297] on button "Continue" at bounding box center [354, 300] width 54 height 20
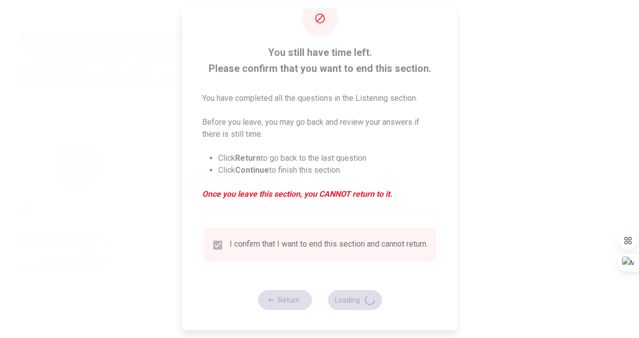
type input "65"
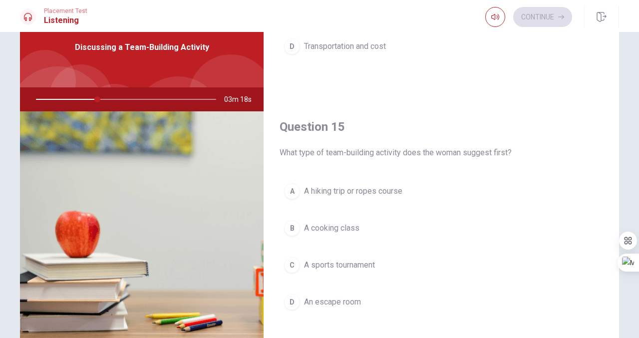
scroll to position [48, 0]
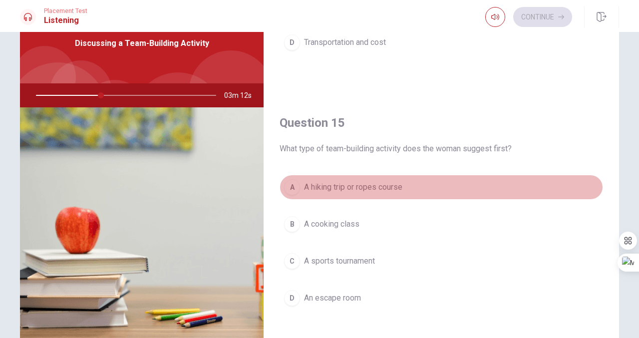
click at [368, 190] on span "A hiking trip or ropes course" at bounding box center [353, 187] width 98 height 12
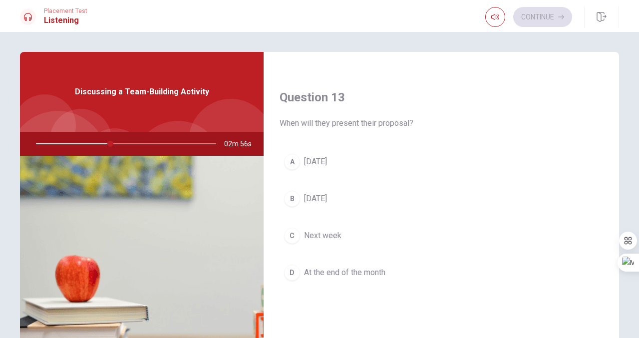
scroll to position [499, 0]
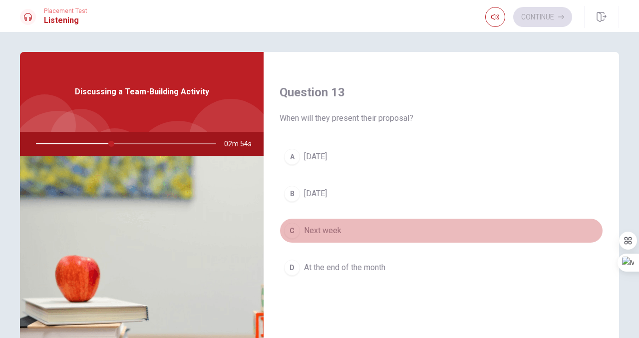
click at [331, 236] on span "Next week" at bounding box center [322, 231] width 37 height 12
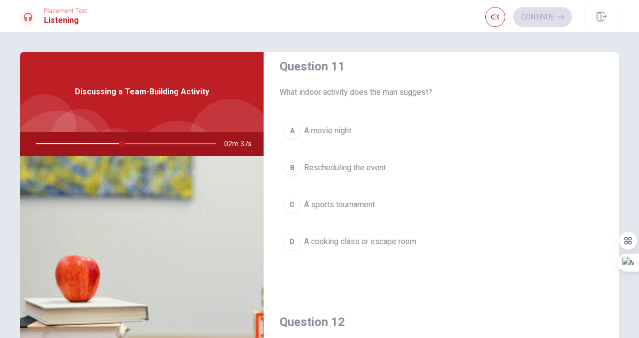
scroll to position [19, 0]
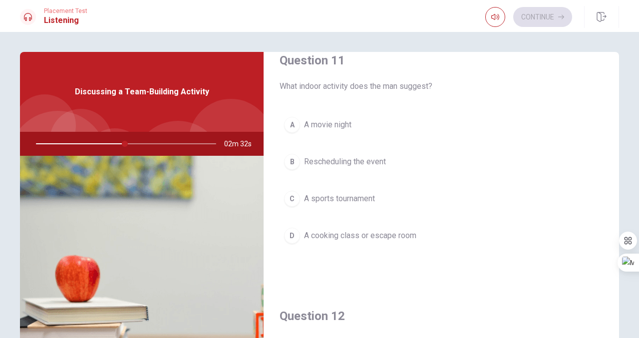
click at [356, 235] on span "A cooking class or escape room" at bounding box center [360, 236] width 112 height 12
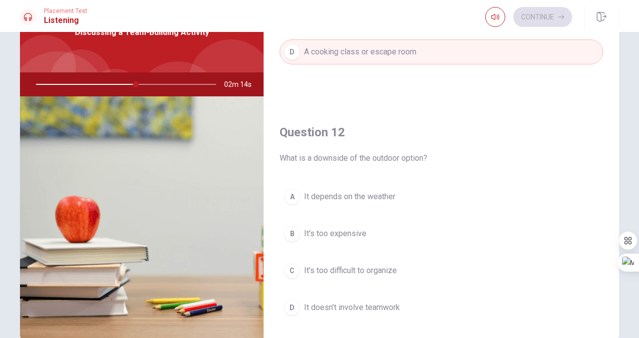
scroll to position [145, 0]
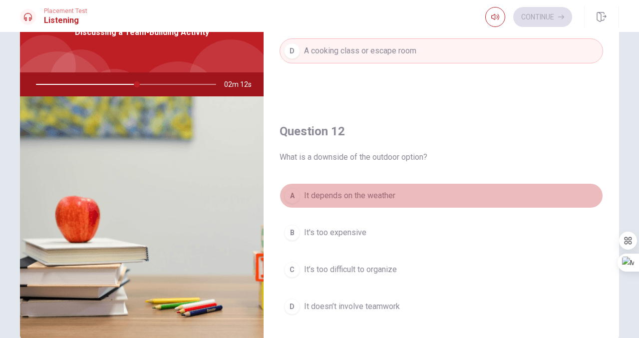
click at [375, 197] on span "It depends on the weather" at bounding box center [349, 196] width 91 height 12
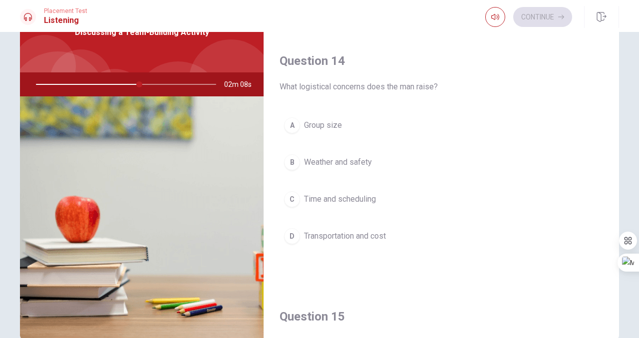
scroll to position [726, 0]
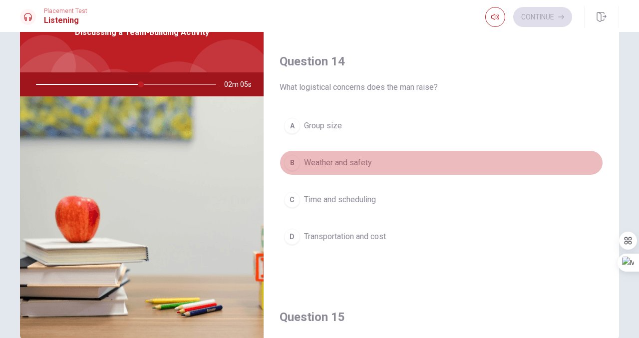
click at [388, 164] on button "B Weather and safety" at bounding box center [442, 162] width 324 height 25
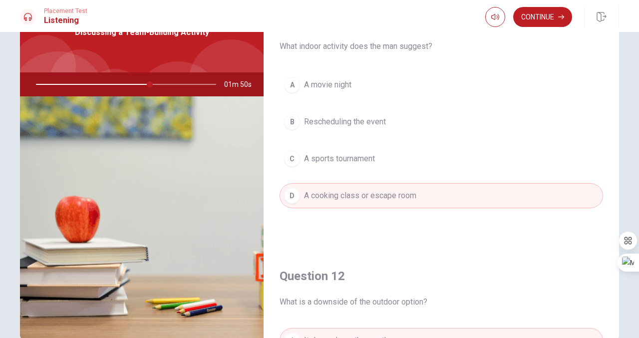
scroll to position [0, 0]
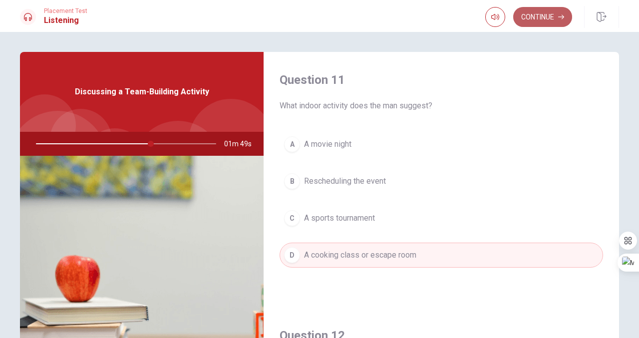
click at [523, 22] on button "Continue" at bounding box center [542, 17] width 59 height 20
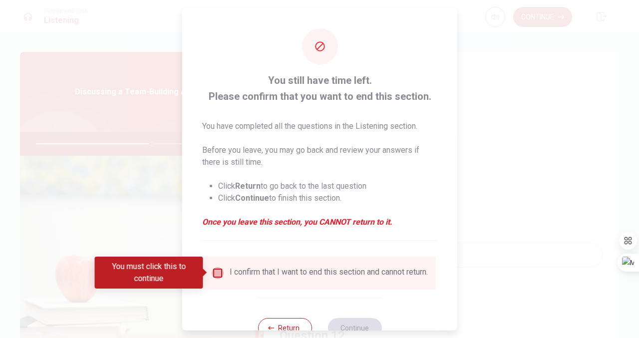
click at [216, 274] on input "You must click this to continue" at bounding box center [218, 273] width 12 height 12
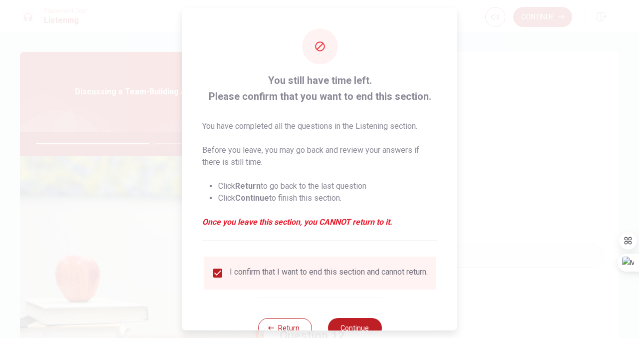
scroll to position [34, 0]
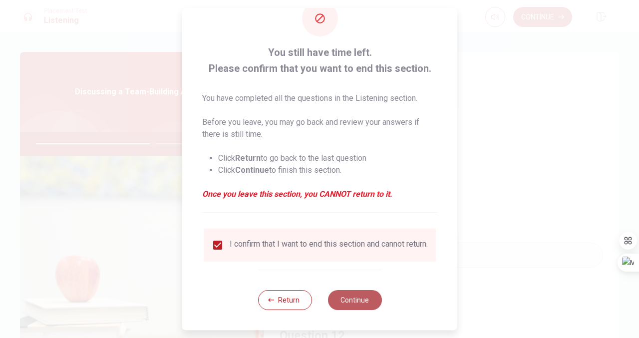
click at [349, 293] on button "Continue" at bounding box center [354, 300] width 54 height 20
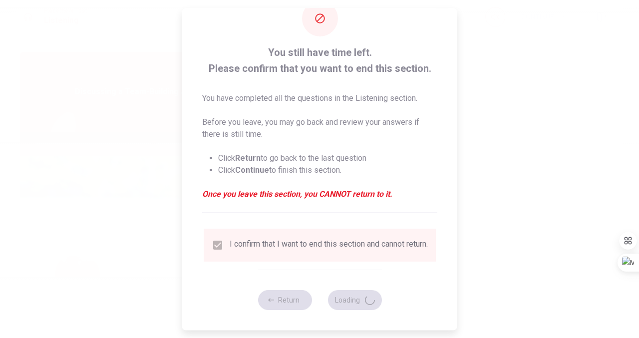
type input "66"
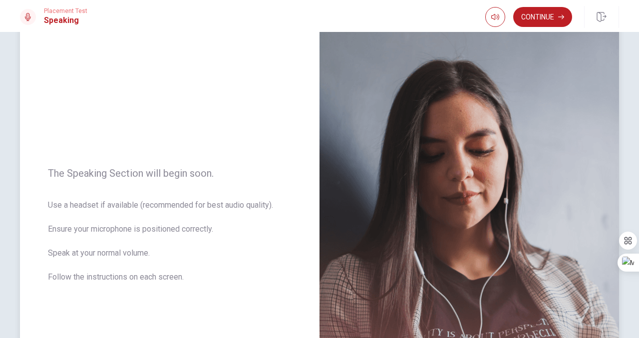
scroll to position [0, 0]
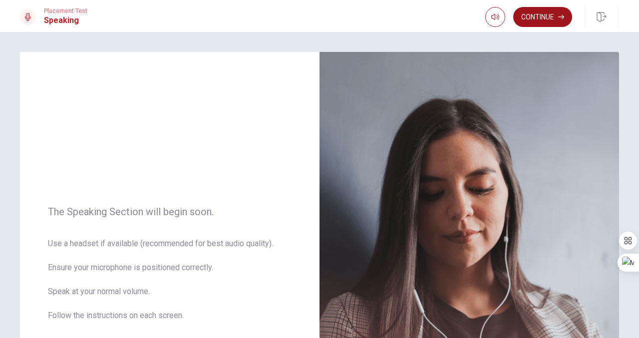
click at [529, 16] on button "Continue" at bounding box center [542, 17] width 59 height 20
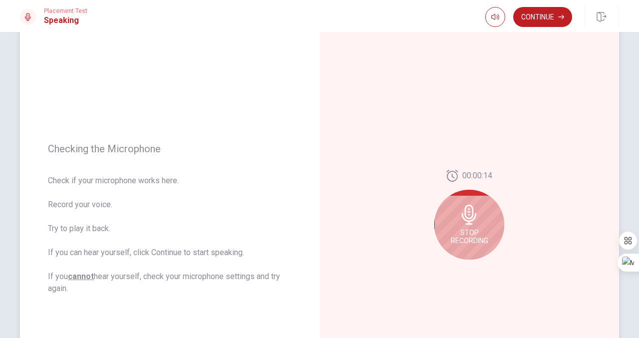
scroll to position [53, 0]
click at [469, 201] on div "Stop Recording" at bounding box center [469, 223] width 70 height 70
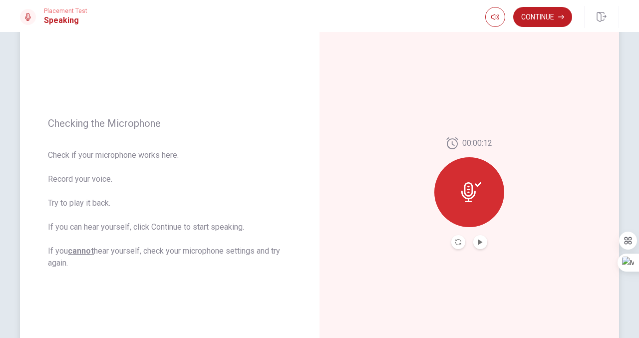
scroll to position [77, 0]
click at [474, 195] on icon at bounding box center [468, 191] width 14 height 20
click at [481, 242] on icon "Play Audio" at bounding box center [480, 241] width 6 height 6
click at [460, 242] on icon "Record Again" at bounding box center [458, 241] width 6 height 6
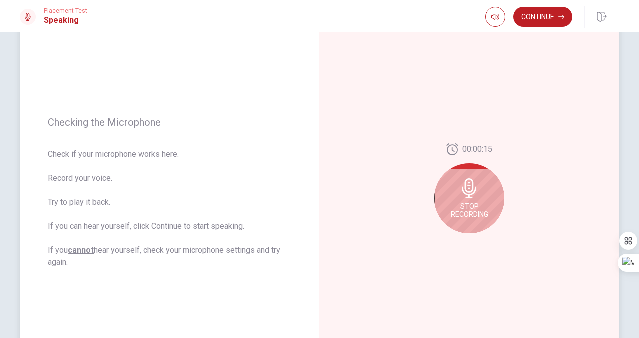
click at [474, 210] on span "Stop Recording" at bounding box center [469, 210] width 37 height 16
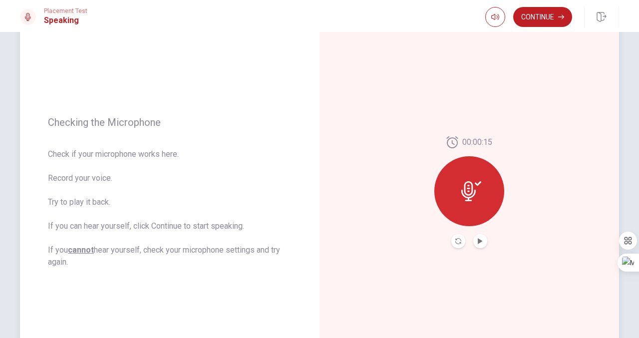
click at [474, 210] on div at bounding box center [469, 191] width 70 height 70
click at [460, 243] on icon "Record Again" at bounding box center [458, 241] width 6 height 6
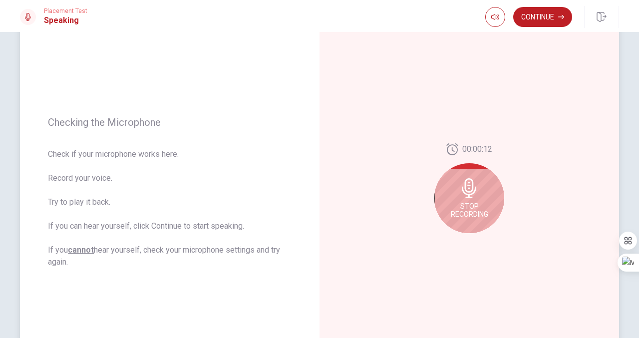
click at [476, 192] on icon at bounding box center [469, 188] width 20 height 20
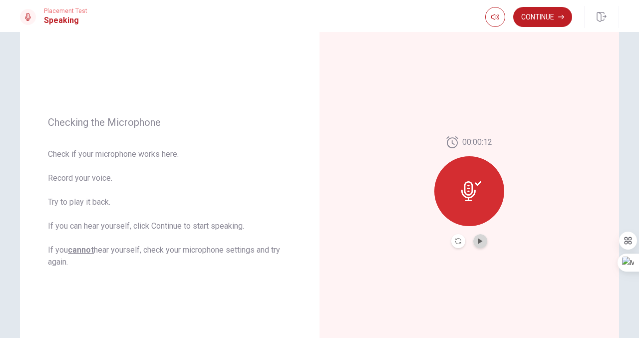
click at [480, 235] on button "Play Audio" at bounding box center [480, 241] width 14 height 14
click at [460, 240] on icon "Record Again" at bounding box center [458, 241] width 6 height 6
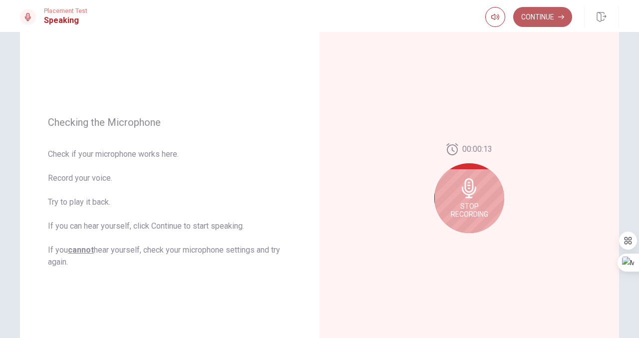
click at [554, 13] on button "Continue" at bounding box center [542, 17] width 59 height 20
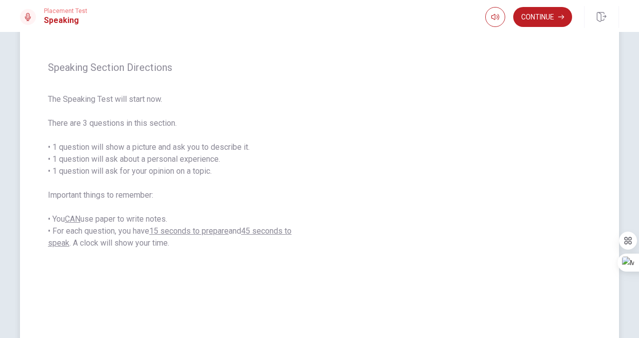
scroll to position [115, 0]
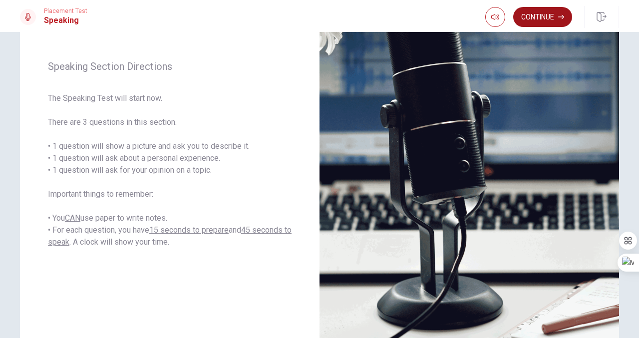
click at [552, 12] on button "Continue" at bounding box center [542, 17] width 59 height 20
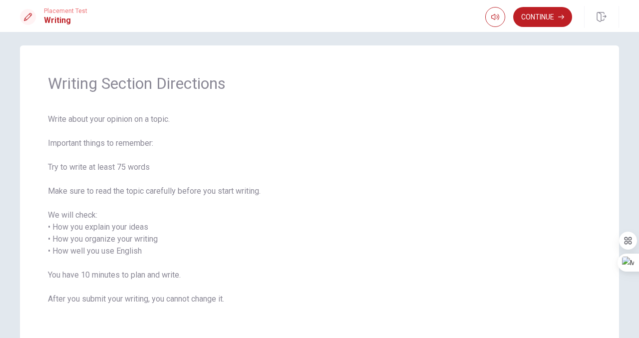
scroll to position [11, 0]
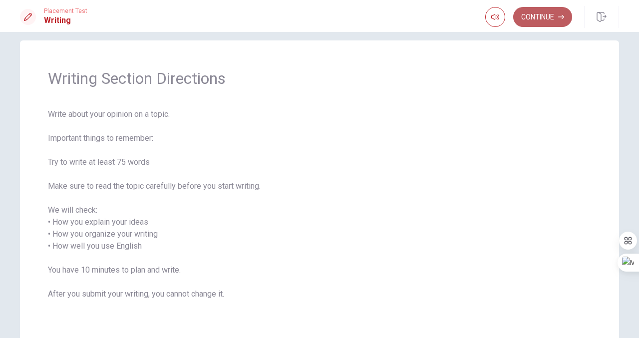
click at [537, 18] on button "Continue" at bounding box center [542, 17] width 59 height 20
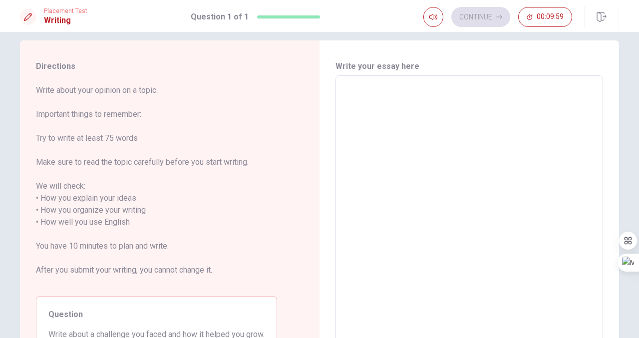
click at [384, 103] on textarea at bounding box center [469, 216] width 254 height 265
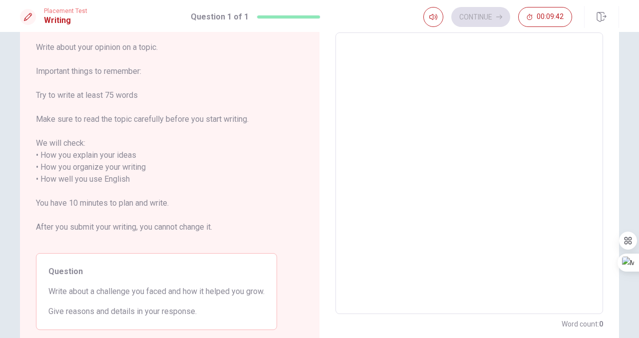
scroll to position [55, 0]
type textarea "I"
type textarea "x"
type textarea "In"
type textarea "x"
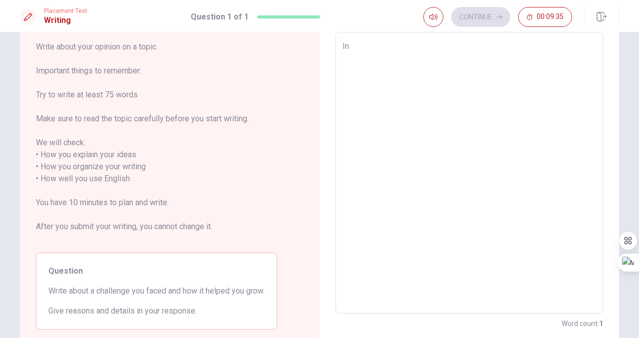
type textarea "I"
type textarea "x"
type textarea "L"
type textarea "x"
type textarea "La"
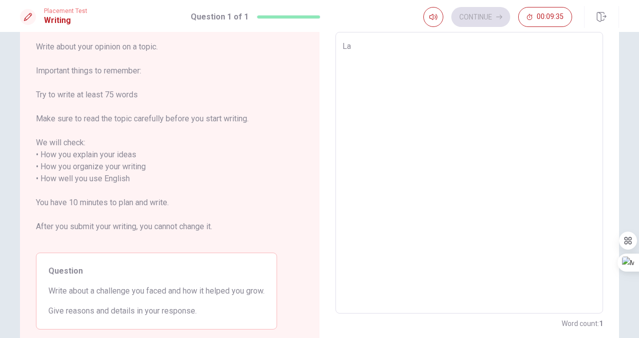
type textarea "x"
type textarea "Las"
type textarea "x"
type textarea "Last"
type textarea "x"
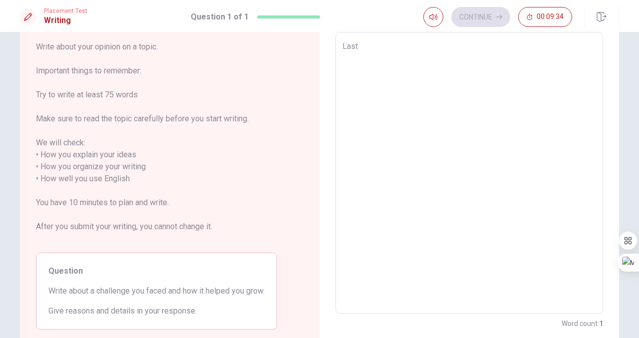
type textarea "Last"
type textarea "x"
type textarea "Last y"
type textarea "x"
type textarea "Last ye"
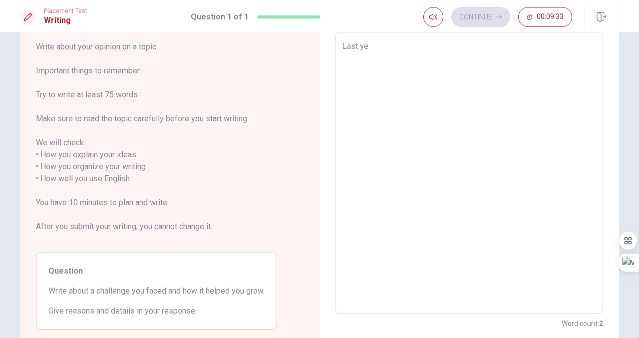
type textarea "x"
type textarea "Last yea"
type textarea "x"
type textarea "Last year"
type textarea "x"
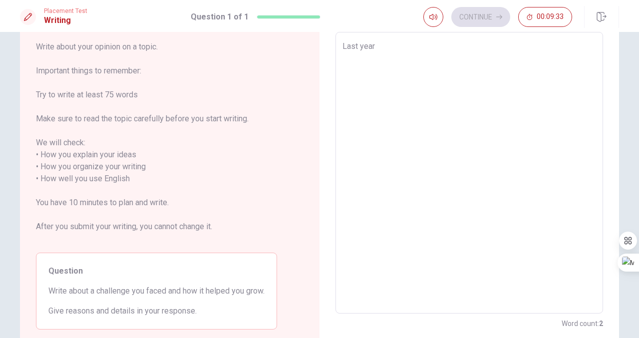
type textarea "Last year"
type textarea "x"
type textarea "Last year I"
type textarea "x"
type textarea "Last year I"
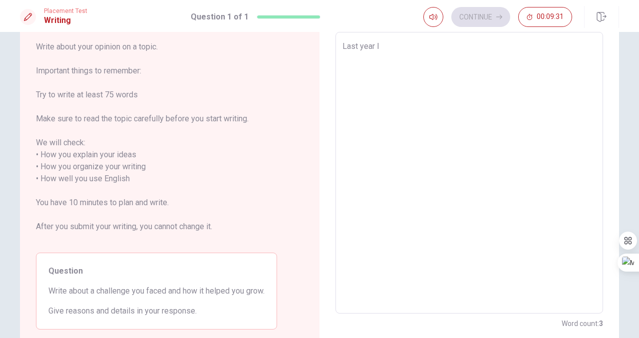
type textarea "x"
type textarea "Last year I f"
type textarea "x"
type textarea "Last year I fa"
type textarea "x"
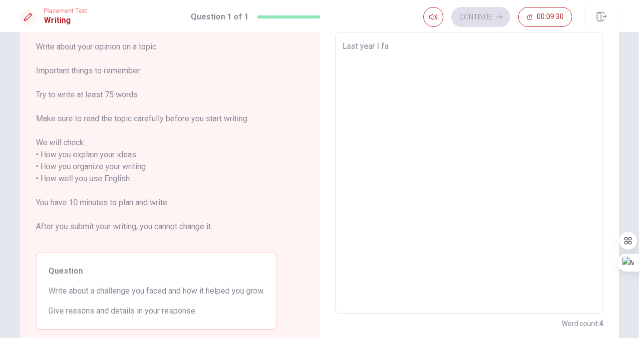
type textarea "Last year I fac"
type textarea "x"
type textarea "Last year I face"
type textarea "x"
type textarea "Last year I faced"
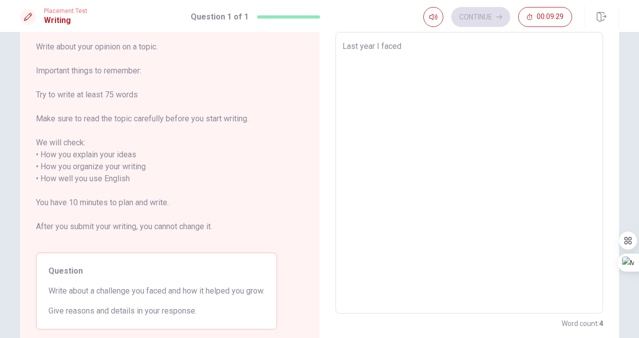
type textarea "x"
type textarea "Last year I faced"
type textarea "x"
type textarea "Last year I faced a"
type textarea "x"
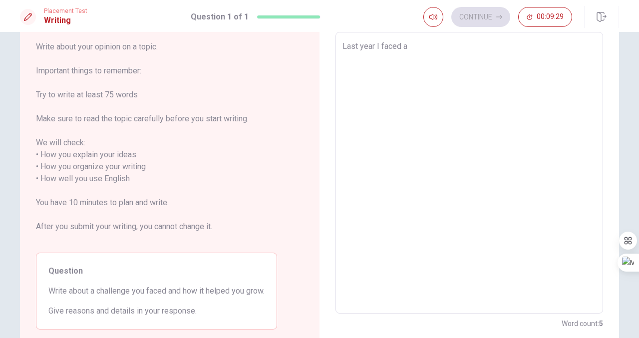
type textarea "Last year I faced a"
type textarea "x"
type textarea "Last year I faced a h"
type textarea "x"
type textarea "Last year I faced a hu"
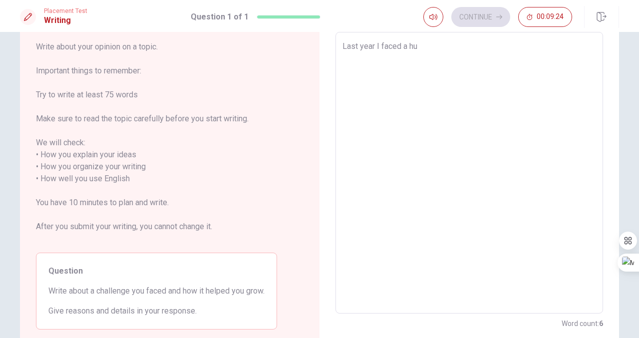
type textarea "x"
type textarea "Last year I faced a hug"
type textarea "x"
type textarea "Last year I faced a huge"
type textarea "x"
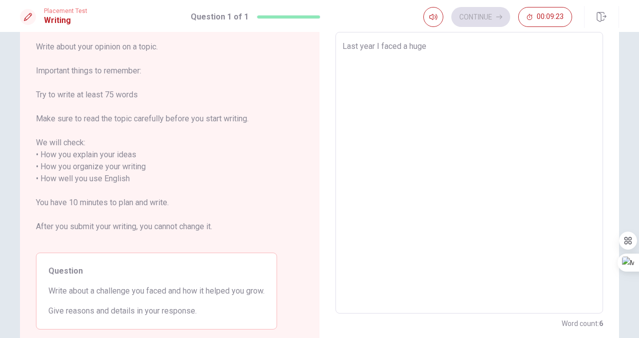
type textarea "Last year I faced a huge"
type textarea "x"
type textarea "Last year I faced a huge c"
type textarea "x"
type textarea "Last year I faced a huge ch"
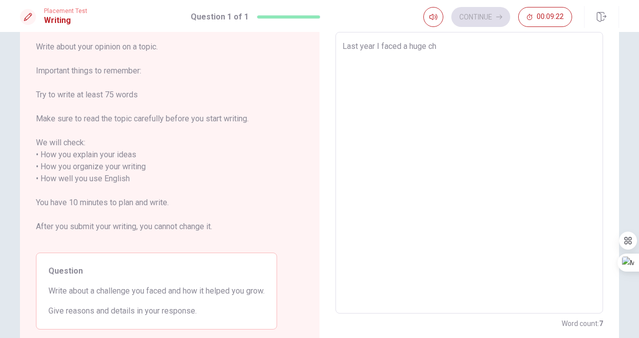
type textarea "x"
type textarea "Last year I faced a huge cha"
type textarea "x"
type textarea "Last year I faced a huge chal"
type textarea "x"
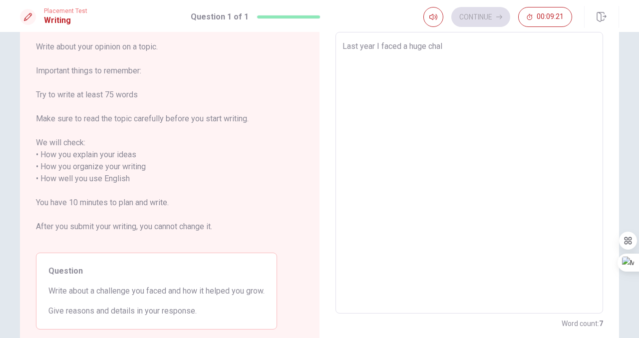
type textarea "Last year I faced a huge chall"
type textarea "x"
type textarea "Last year I faced a huge challe"
type textarea "x"
type textarea "Last year I faced a huge challen"
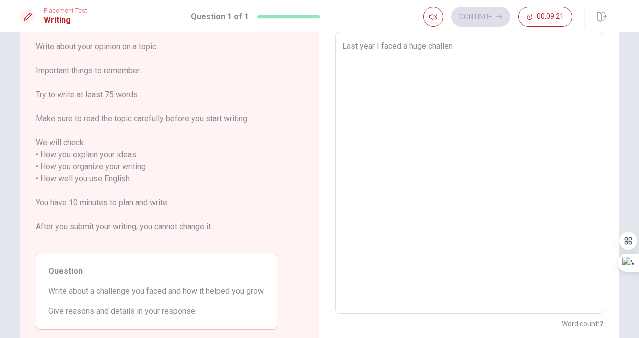
type textarea "x"
type textarea "Last year I faced a huge challeng"
type textarea "x"
type textarea "Last year I faced a huge challenge"
type textarea "x"
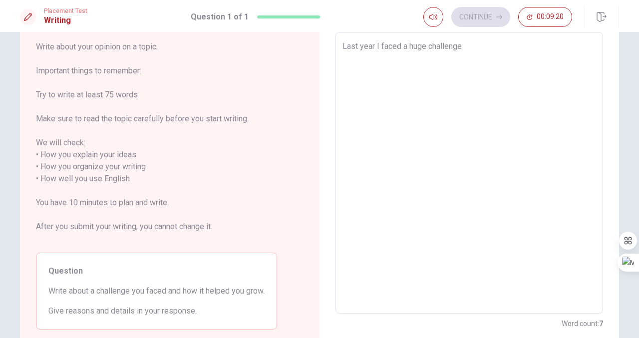
type textarea "Last year I faced a huge challenge"
type textarea "x"
type textarea "Last year I faced a huge challenge f"
type textarea "x"
type textarea "Last year I faced a huge challenge fo"
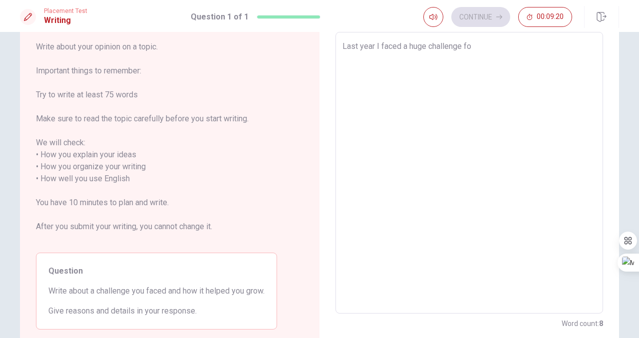
type textarea "x"
type textarea "Last year I faced a huge challenge for"
type textarea "x"
type textarea "Last year I faced a huge challenge for"
type textarea "x"
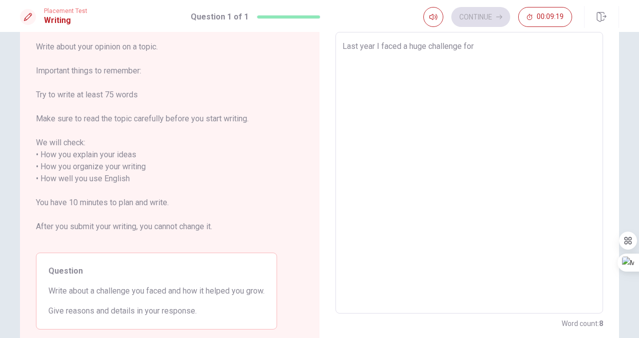
type textarea "Last year I faced a huge challenge for m"
type textarea "x"
type textarea "Last year I faced a huge challenge for me"
type textarea "x"
type textarea "Last year I faced a huge challenge for me,"
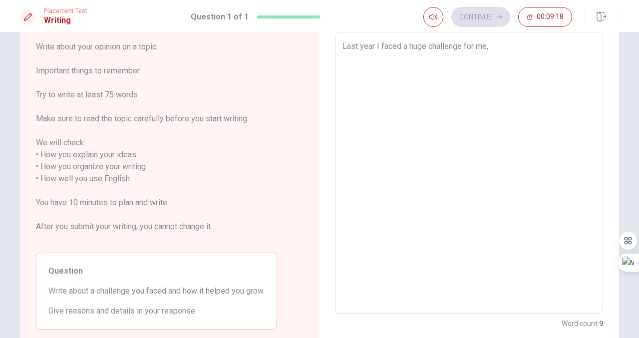
type textarea "x"
type textarea "Last year I faced a huge challenge for me,"
type textarea "x"
type textarea "Last year I faced a huge challenge for me, I"
type textarea "x"
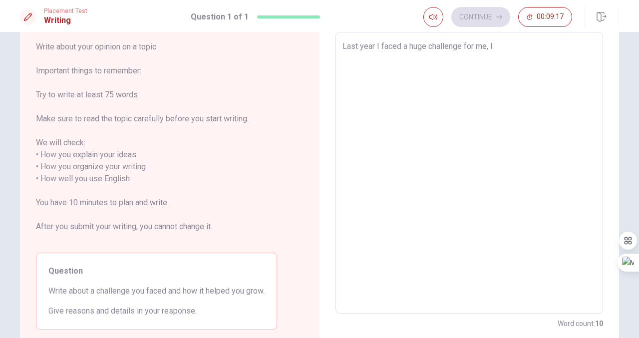
type textarea "Last year I faced a huge challenge for me, I"
type textarea "x"
type textarea "Last year I faced a huge challenge for me, I h"
type textarea "x"
type textarea "Last year I faced a huge challenge for me, I ha"
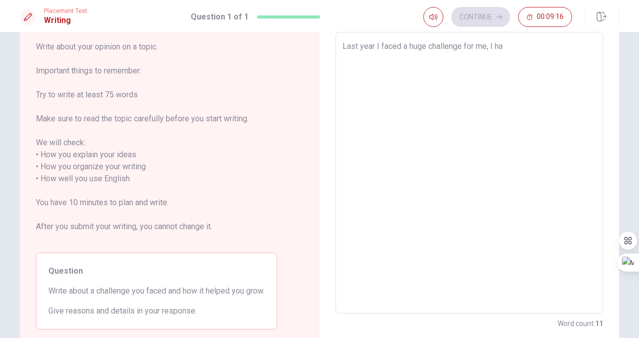
type textarea "x"
type textarea "Last year I faced a huge challenge for me, I had"
type textarea "x"
type textarea "Last year I faced a huge challenge for me, I had"
type textarea "x"
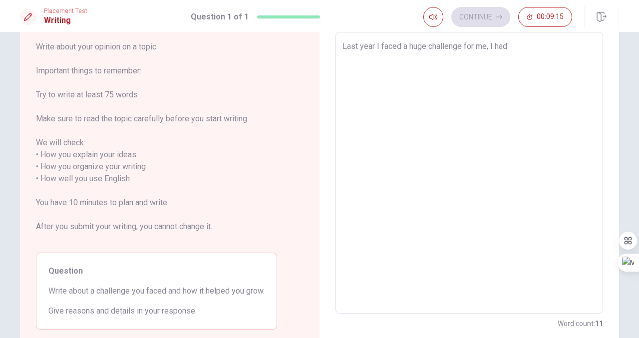
type textarea "Last year I faced a huge challenge for me, I had m"
type textarea "x"
type textarea "Last year I faced a huge challenge for me, I had my"
type textarea "x"
type textarea "Last year I faced a huge challenge for me, I had my"
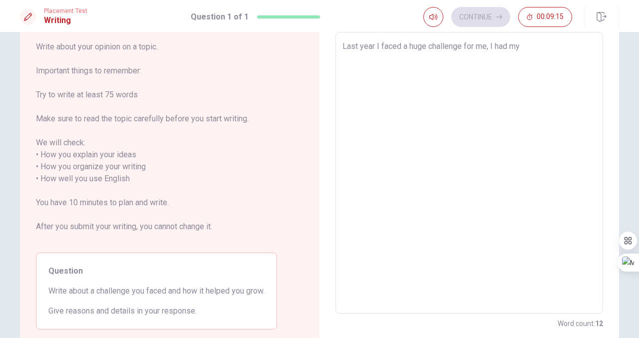
type textarea "x"
type textarea "Last year I faced a huge challenge for me, I had my f"
type textarea "x"
type textarea "Last year I faced a huge challenge for me, I had my fi"
type textarea "x"
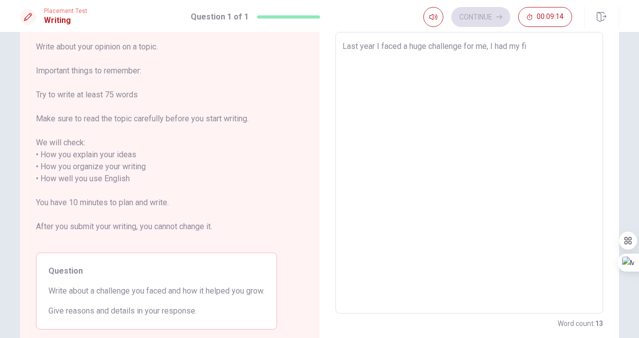
type textarea "Last year I faced a huge challenge for me, I had my fir"
type textarea "x"
type textarea "Last year I faced a huge challenge for me, I had my firs"
type textarea "x"
type textarea "Last year I faced a huge challenge for me, I had my first"
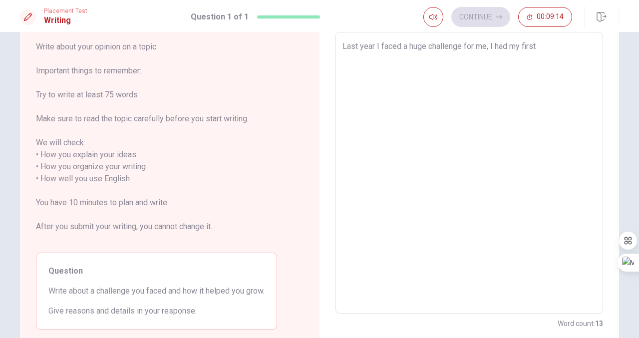
type textarea "x"
type textarea "Last year I faced a huge challenge for me, I had my first"
type textarea "x"
type textarea "Last year I faced a huge challenge for me, I had my first t"
type textarea "x"
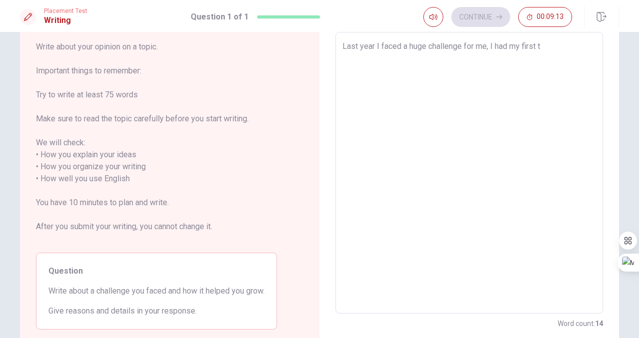
type textarea "Last year I faced a huge challenge for me, I had my first tr"
type textarea "x"
type textarea "Last year I faced a huge challenge for me, I had my first tri"
type textarea "x"
type textarea "Last year I faced a huge challenge for me, I had my first trip"
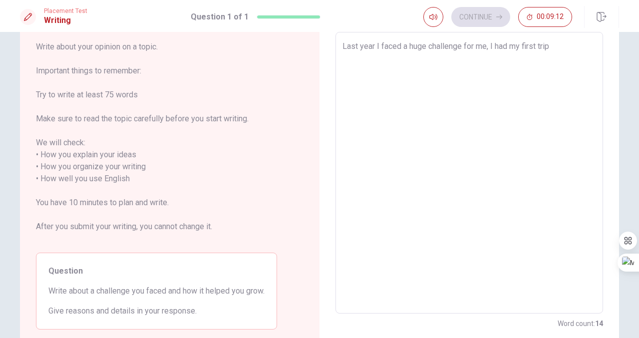
type textarea "x"
type textarea "Last year I faced a huge challenge for me, I had my first trip"
type textarea "x"
type textarea "Last year I faced a huge challenge for me, I had my first trip a"
type textarea "x"
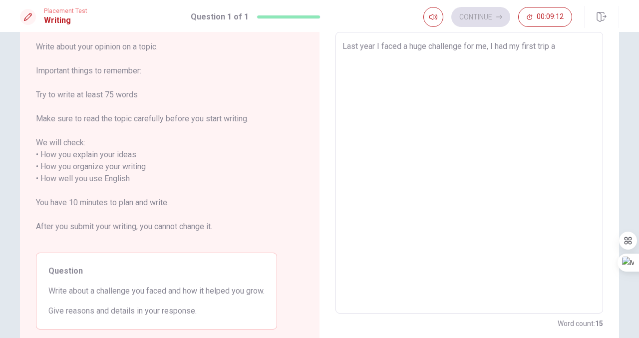
type textarea "Last year I faced a huge challenge for me, I had my first trip al"
type textarea "x"
type textarea "Last year I faced a huge challenge for me, I had my first trip alo"
type textarea "x"
type textarea "Last year I faced a huge challenge for me, I had my first trip alon"
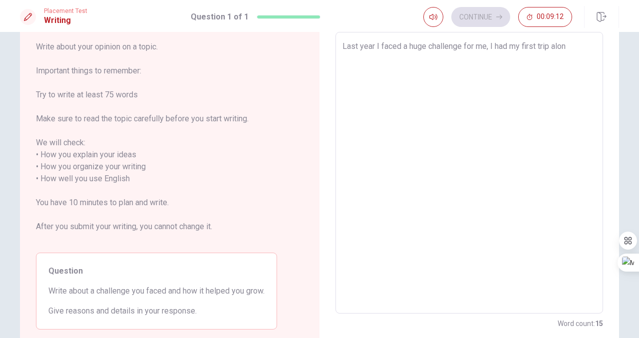
type textarea "x"
type textarea "Last year I faced a huge challenge for me, I had my first trip alone"
type textarea "x"
type textarea "Last year I faced a huge challenge for me, I had my first trip alone"
type textarea "x"
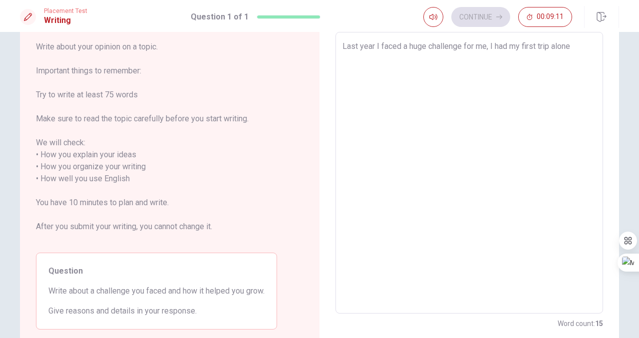
type textarea "Last year I faced a huge challenge for me, I had my first trip alone t"
type textarea "x"
type textarea "Last year I faced a huge challenge for me, I had my first trip alone to"
type textarea "x"
type textarea "Last year I faced a huge challenge for me, I had my first trip alone to"
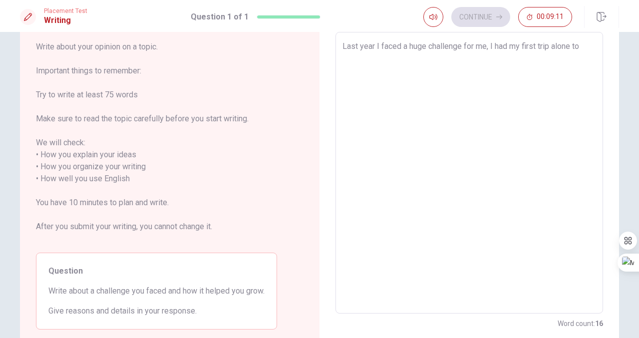
type textarea "x"
type textarea "Last year I faced a huge challenge for me, I had my first trip alone to a"
type textarea "x"
type textarea "Last year I faced a huge challenge for me, I had my first trip alone to an"
type textarea "x"
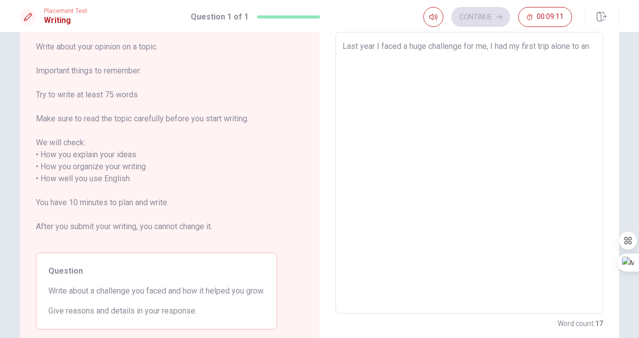
type textarea "Last year I faced a huge challenge for me, I had my first trip alone to ano"
type textarea "x"
type textarea "Last year I faced a huge challenge for me, I had my first trip alone to anot"
type textarea "x"
type textarea "Last year I faced a huge challenge for me, I had my first trip alone to [GEOGRA…"
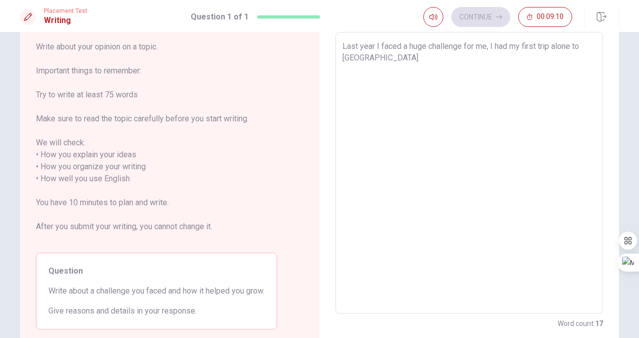
type textarea "x"
type textarea "Last year I faced a huge challenge for me, I had my first trip alone to anothe"
type textarea "x"
type textarea "Last year I faced a huge challenge for me, I had my first trip alone to another"
type textarea "x"
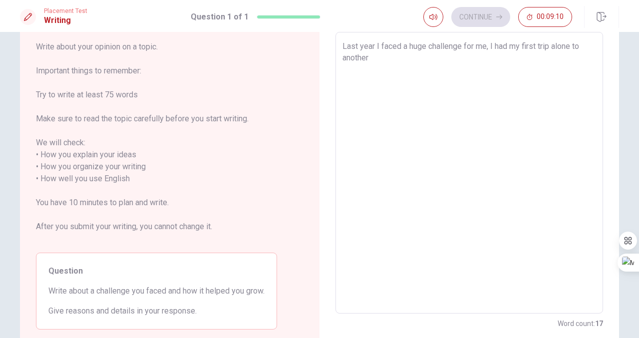
type textarea "Last year I faced a huge challenge for me, I had my first trip alone to another"
type textarea "x"
type textarea "Last year I faced a huge challenge for me, I had my first trip alone to another…"
type textarea "x"
type textarea "Last year I faced a huge challenge for me, I had my first trip alone to another…"
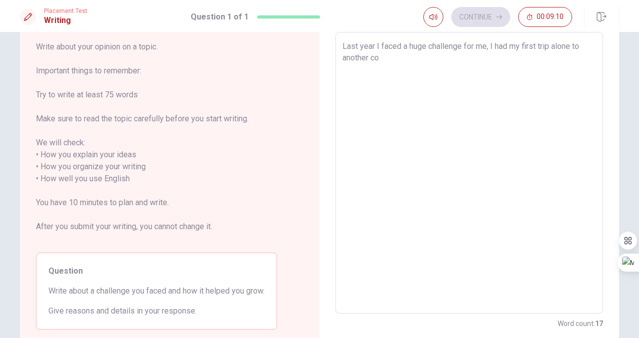
type textarea "x"
type textarea "Last year I faced a huge challenge for me, I had my first trip alone to another…"
type textarea "x"
type textarea "Last year I faced a huge challenge for me, I had my first trip alone to another…"
type textarea "x"
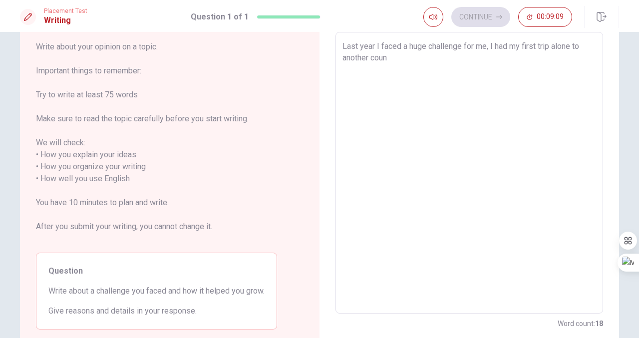
type textarea "Last year I faced a huge challenge for me, I had my first trip alone to another…"
type textarea "x"
type textarea "Last year I faced a huge challenge for me, I had my first trip alone to another…"
type textarea "x"
type textarea "Last year I faced a huge challenge for me, I had my first trip alone to another…"
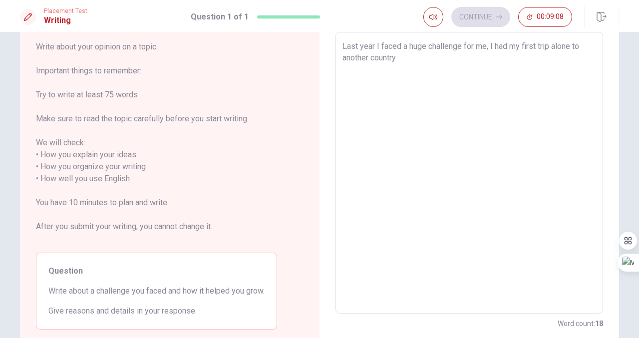
type textarea "x"
type textarea "Last year I faced a huge challenge for me, I had my first trip alone to another…"
type textarea "x"
type textarea "Last year I faced a huge challenge for me, I had my first trip alone to another…"
type textarea "x"
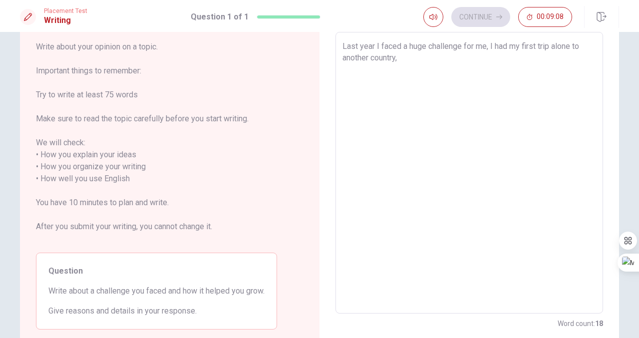
type textarea "Last year I faced a huge challenge for me, I had my first trip alone to another…"
type textarea "x"
type textarea "Last year I faced a huge challenge for me, I had my first trip alone to another…"
type textarea "x"
type textarea "Last year I faced a huge challenge for me, I had my first trip alone to another…"
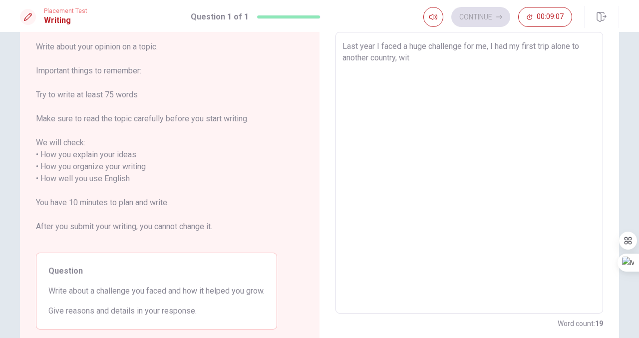
type textarea "x"
type textarea "Last year I faced a huge challenge for me, I had my first trip alone to another…"
type textarea "x"
type textarea "Last year I faced a huge challenge for me, I had my first trip alone to another…"
type textarea "x"
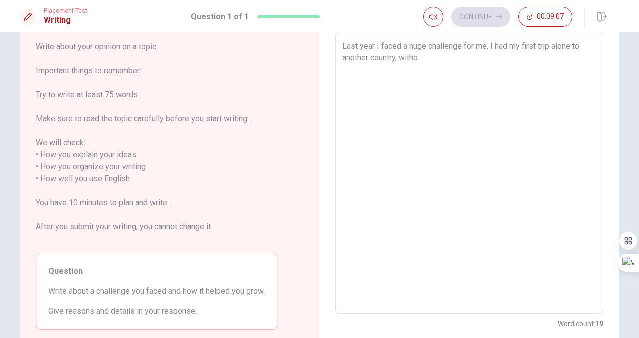
type textarea "Last year I faced a huge challenge for me, I had my first trip alone to another…"
type textarea "x"
type textarea "Last year I faced a huge challenge for me, I had my first trip alone to another…"
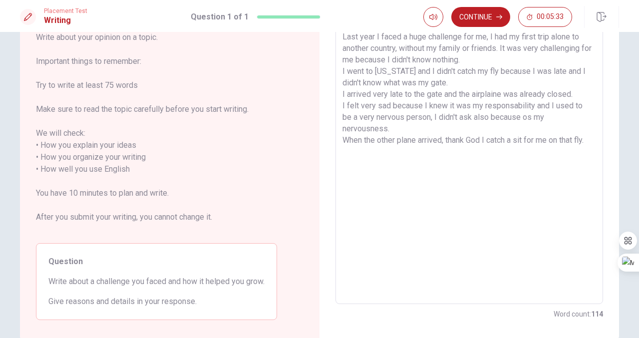
scroll to position [65, 0]
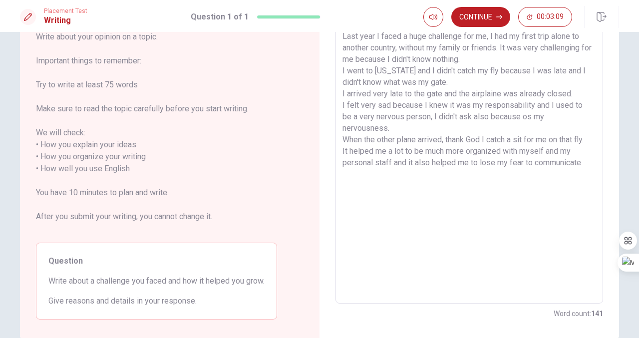
click at [531, 164] on textarea "Last year I faced a huge challenge for me, I had my first trip alone to another…" at bounding box center [469, 162] width 254 height 265
click at [582, 161] on textarea "Last year I faced a huge challenge for me, I had my first trip alone to another…" at bounding box center [469, 162] width 254 height 265
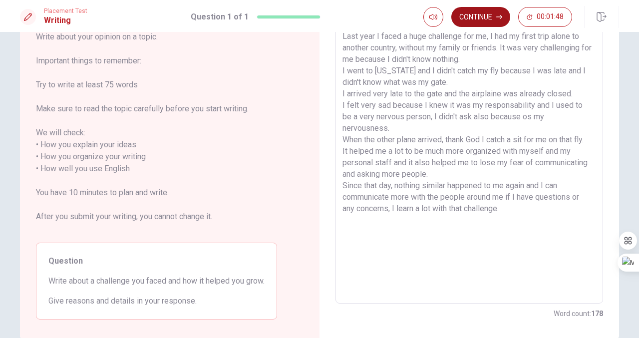
click at [490, 19] on button "Continue" at bounding box center [480, 17] width 59 height 20
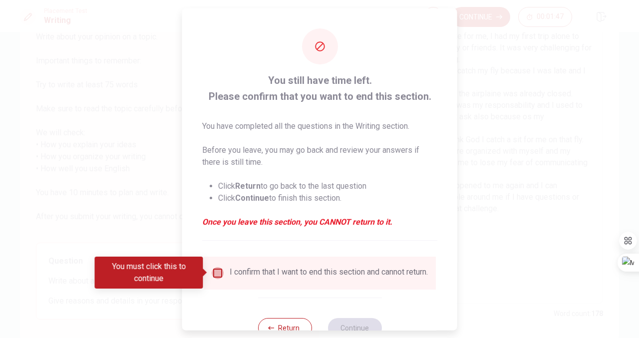
click at [218, 268] on input "You must click this to continue" at bounding box center [218, 273] width 12 height 12
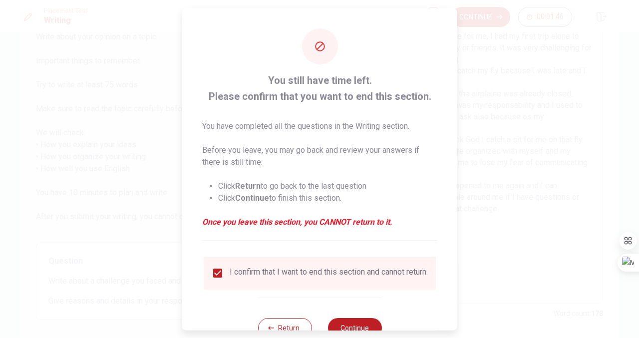
scroll to position [34, 0]
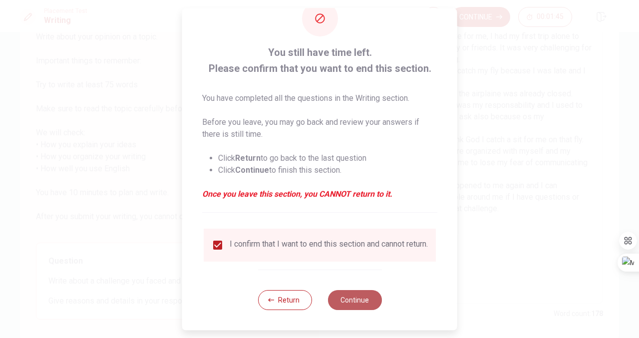
click at [337, 298] on button "Continue" at bounding box center [354, 300] width 54 height 20
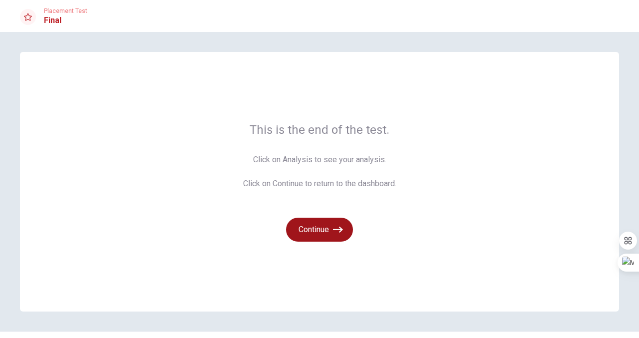
scroll to position [25, 0]
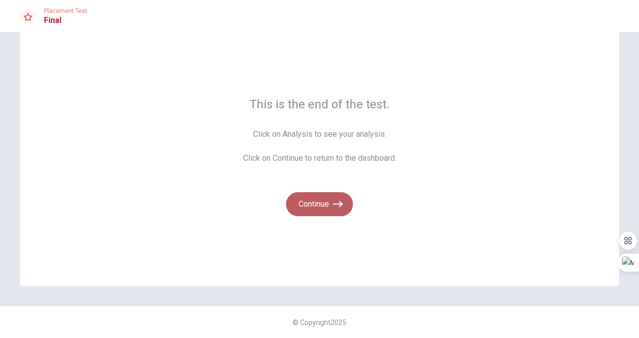
click at [337, 209] on icon "button" at bounding box center [338, 204] width 10 height 10
